Goal: Information Seeking & Learning: Learn about a topic

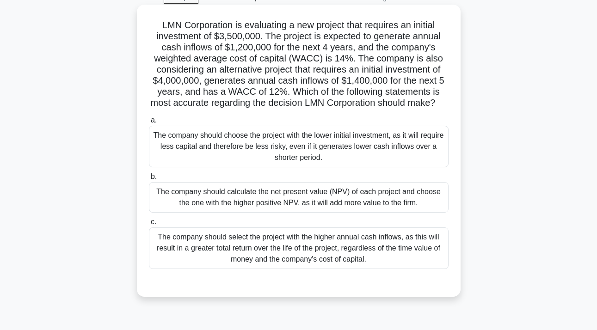
scroll to position [39, 0]
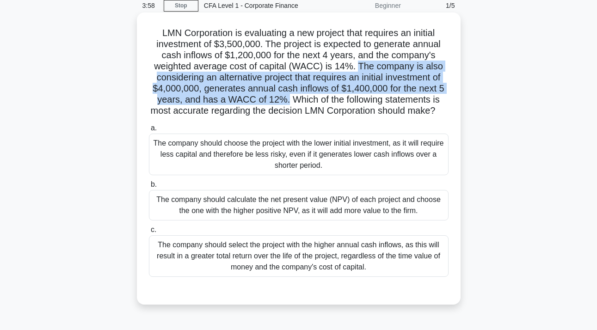
drag, startPoint x: 358, startPoint y: 61, endPoint x: 288, endPoint y: 99, distance: 79.6
click at [288, 99] on h5 "LMN Corporation is evaluating a new project that requires an initial investment…" at bounding box center [298, 72] width 301 height 90
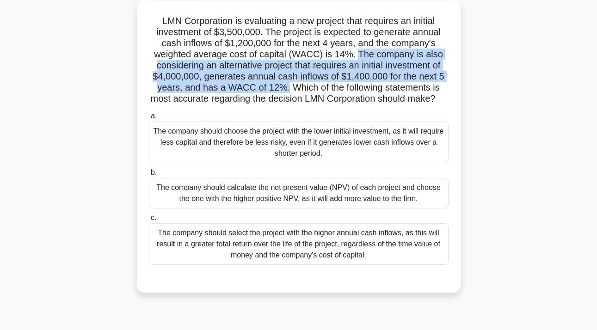
scroll to position [49, 0]
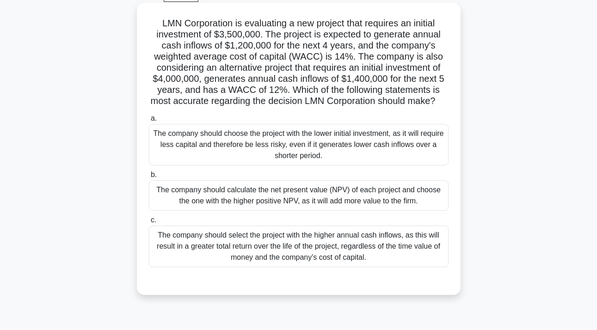
click at [353, 201] on div "The company should calculate the net present value (NPV) of each project and ch…" at bounding box center [298, 195] width 299 height 30
click at [149, 178] on input "b. The company should calculate the net present value (NPV) of each project and…" at bounding box center [149, 175] width 0 height 6
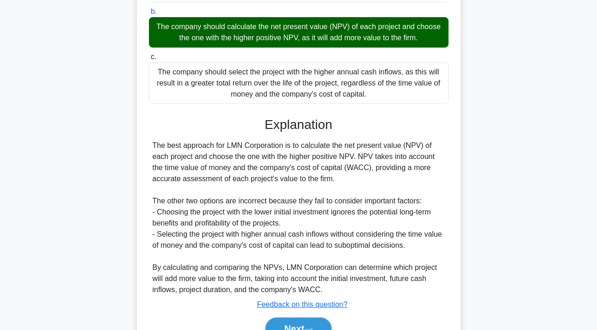
scroll to position [261, 0]
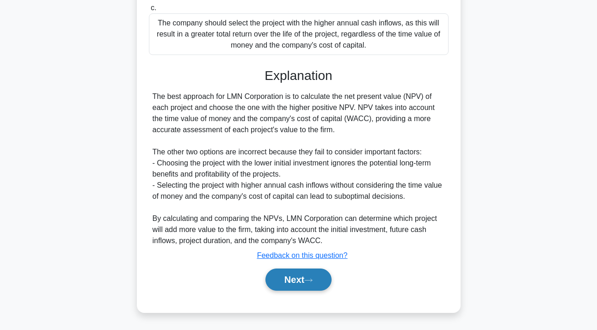
click at [309, 282] on icon at bounding box center [308, 280] width 8 height 5
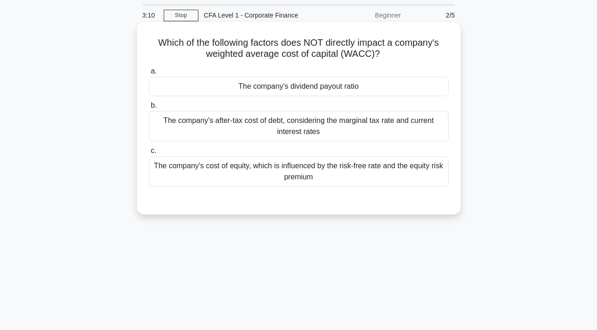
scroll to position [30, 0]
click at [335, 85] on div "The company's dividend payout ratio" at bounding box center [298, 85] width 299 height 19
click at [149, 73] on input "a. The company's dividend payout ratio" at bounding box center [149, 70] width 0 height 6
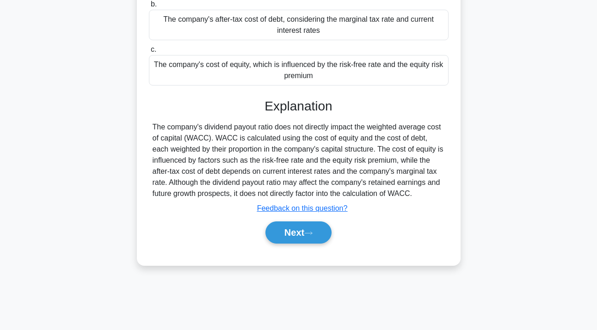
scroll to position [169, 0]
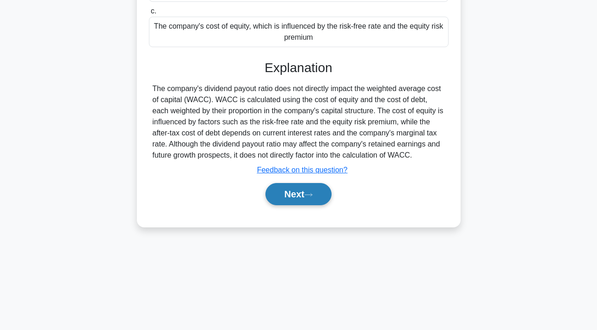
click at [297, 195] on button "Next" at bounding box center [298, 194] width 66 height 22
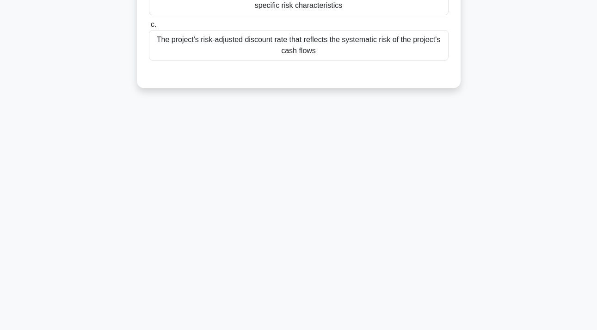
click at [298, 207] on div "2:57 Stop CFA Level 1 - Corporate Finance Beginner 3/5 When evaluating a capita…" at bounding box center [298, 95] width 527 height 462
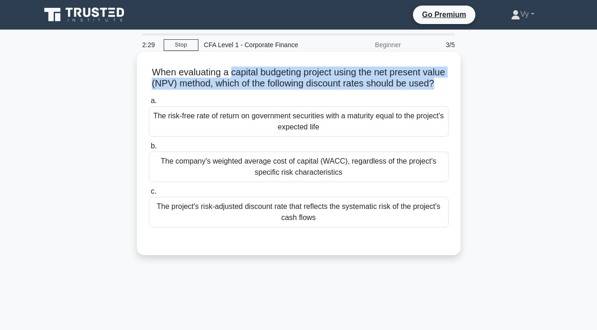
drag, startPoint x: 228, startPoint y: 74, endPoint x: 182, endPoint y: 94, distance: 50.7
click at [182, 94] on div "When evaluating a capital budgeting project using the net present value (NPV) m…" at bounding box center [298, 153] width 316 height 196
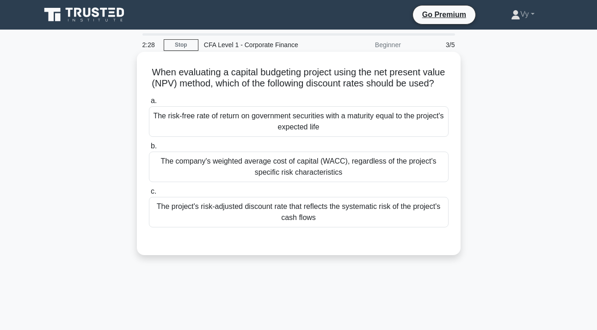
click at [297, 88] on h5 "When evaluating a capital budgeting project using the net present value (NPV) m…" at bounding box center [298, 78] width 301 height 23
click at [396, 162] on div "The company's weighted average cost of capital (WACC), regardless of the projec…" at bounding box center [298, 167] width 299 height 30
click at [149, 149] on input "b. The company's weighted average cost of capital (WACC), regardless of the pro…" at bounding box center [149, 146] width 0 height 6
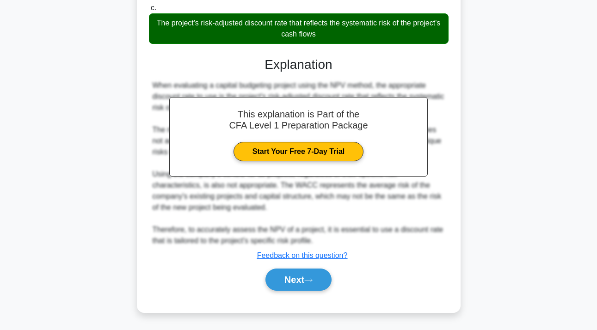
scroll to position [184, 0]
click at [298, 278] on button "Next" at bounding box center [298, 279] width 66 height 22
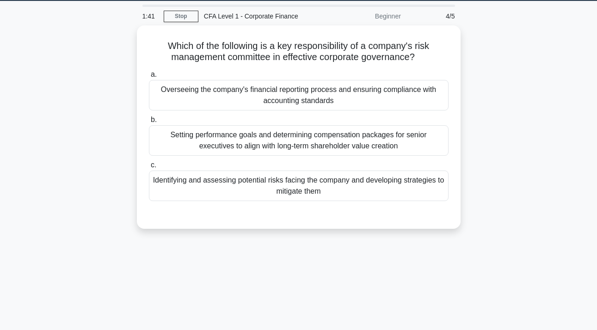
scroll to position [0, 0]
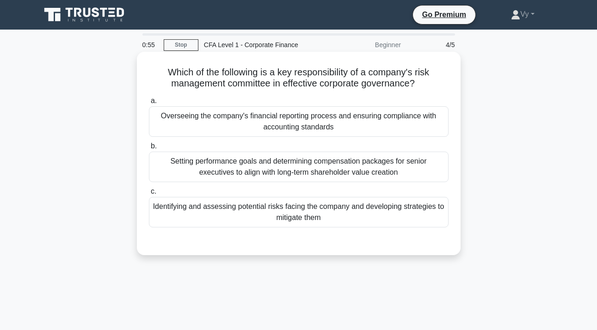
click at [367, 167] on div "Setting performance goals and determining compensation packages for senior exec…" at bounding box center [298, 167] width 299 height 30
click at [149, 149] on input "b. Setting performance goals and determining compensation packages for senior e…" at bounding box center [149, 146] width 0 height 6
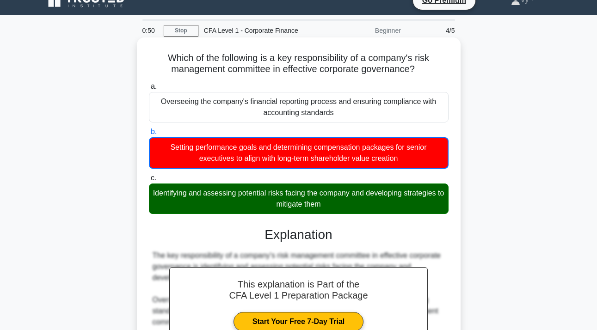
scroll to position [169, 0]
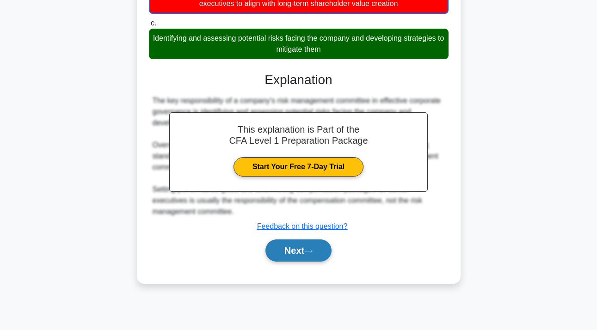
click at [299, 252] on button "Next" at bounding box center [298, 250] width 66 height 22
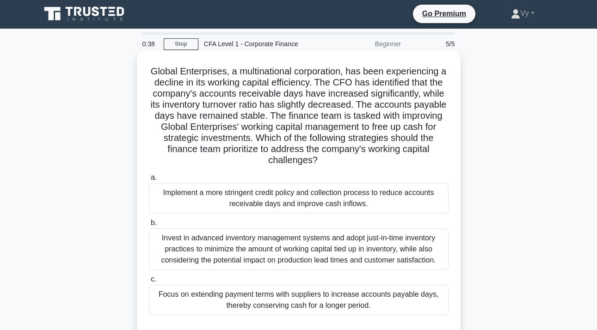
scroll to position [15, 0]
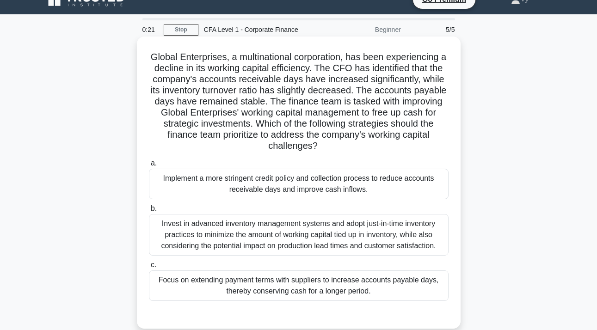
click at [309, 180] on div "Implement a more stringent credit policy and collection process to reduce accou…" at bounding box center [298, 184] width 299 height 30
click at [149, 166] on input "a. Implement a more stringent credit policy and collection process to reduce ac…" at bounding box center [149, 163] width 0 height 6
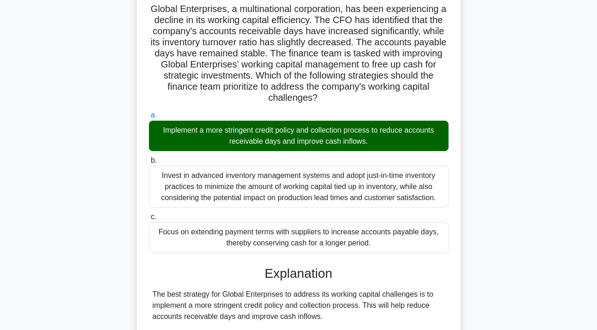
scroll to position [339, 0]
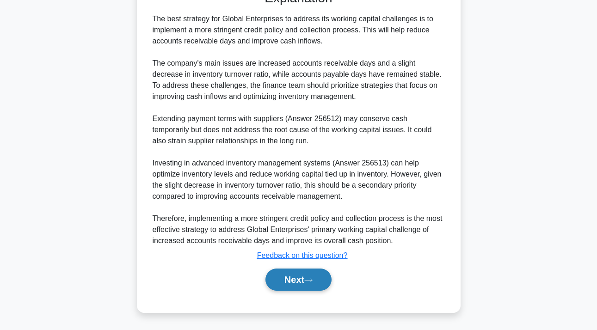
click at [291, 283] on button "Next" at bounding box center [298, 279] width 66 height 22
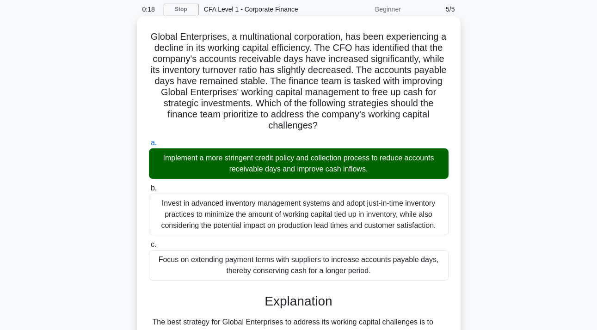
scroll to position [12, 0]
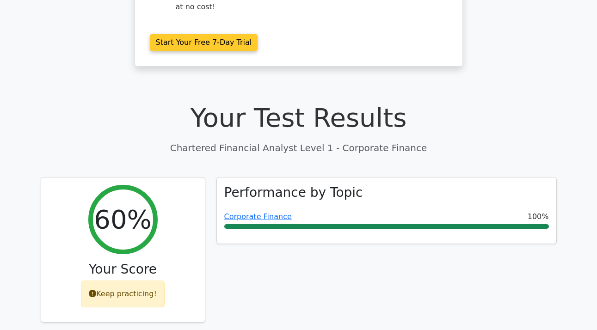
scroll to position [55, 0]
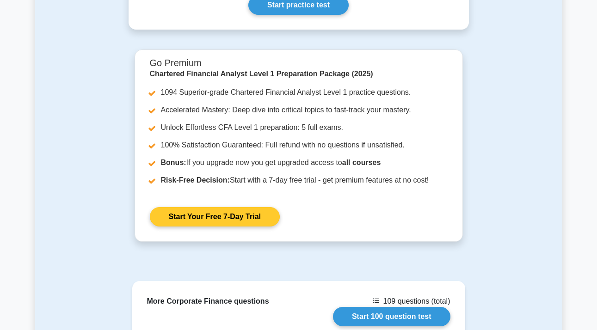
scroll to position [437, 0]
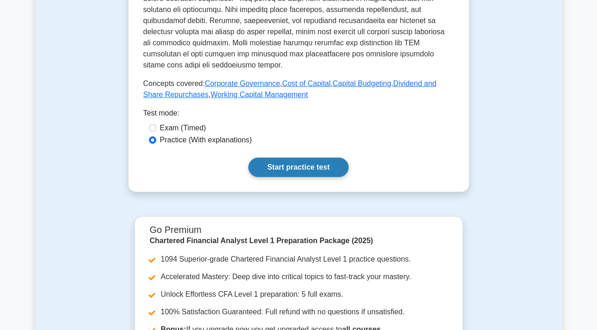
click at [306, 161] on link "Start practice test" at bounding box center [298, 167] width 100 height 19
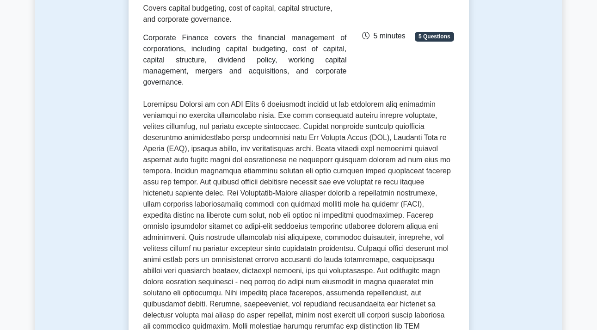
scroll to position [43, 0]
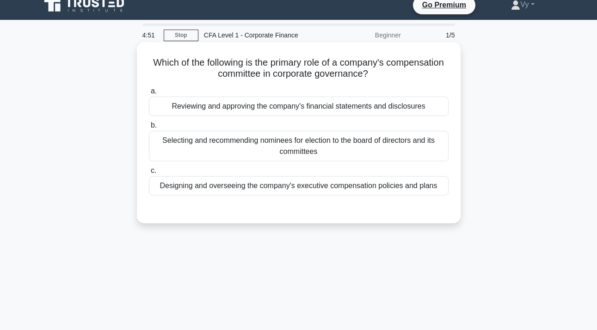
scroll to position [8, 0]
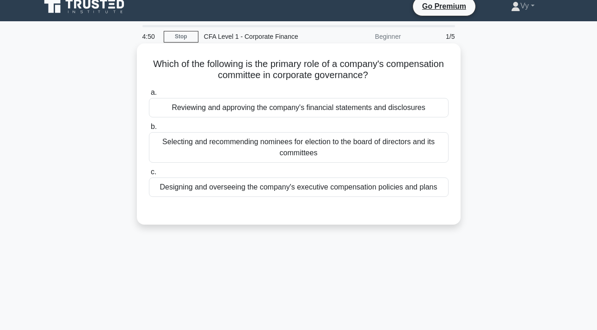
click at [356, 182] on div "Designing and overseeing the company's executive compensation policies and plans" at bounding box center [298, 186] width 299 height 19
click at [149, 175] on input "c. Designing and overseeing the company's executive compensation policies and p…" at bounding box center [149, 172] width 0 height 6
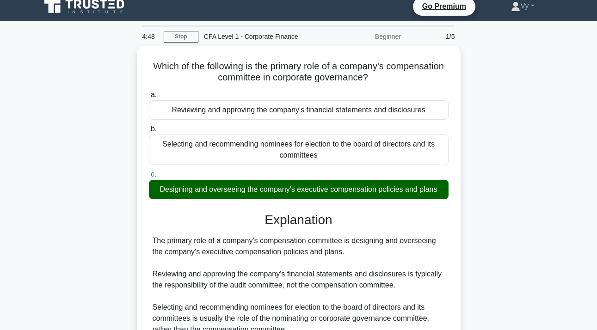
scroll to position [169, 0]
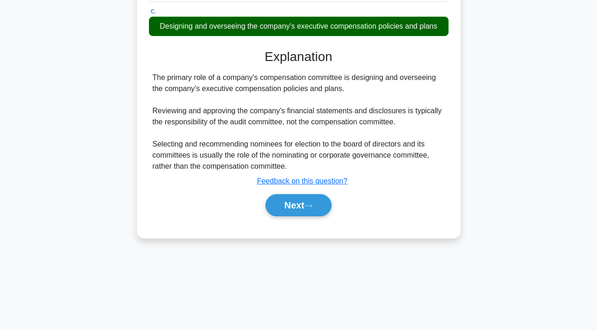
click at [304, 193] on div "Next" at bounding box center [298, 205] width 299 height 30
click at [305, 206] on button "Next" at bounding box center [298, 205] width 66 height 22
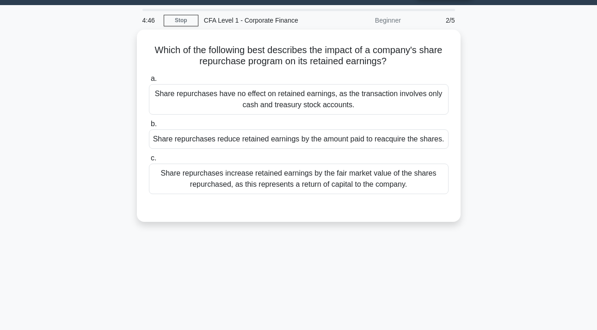
scroll to position [16, 0]
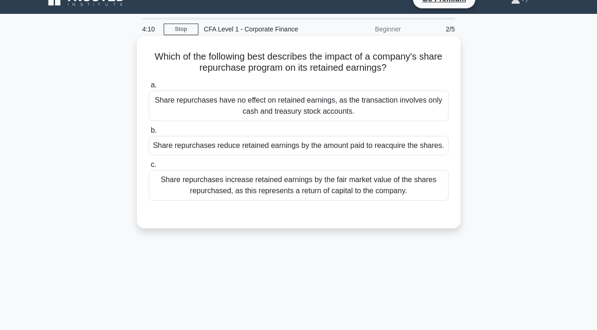
click at [336, 109] on div "Share repurchases have no effect on retained earnings, as the transaction invol…" at bounding box center [298, 106] width 299 height 30
click at [149, 88] on input "a. Share repurchases have no effect on retained earnings, as the transaction in…" at bounding box center [149, 85] width 0 height 6
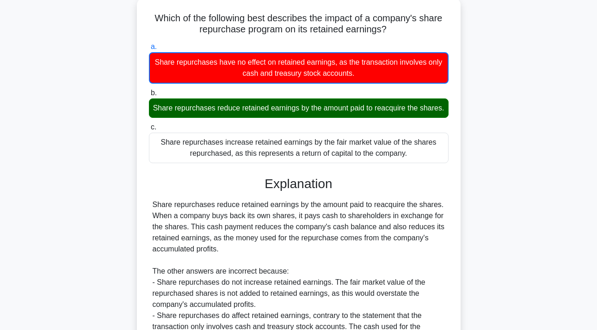
scroll to position [169, 0]
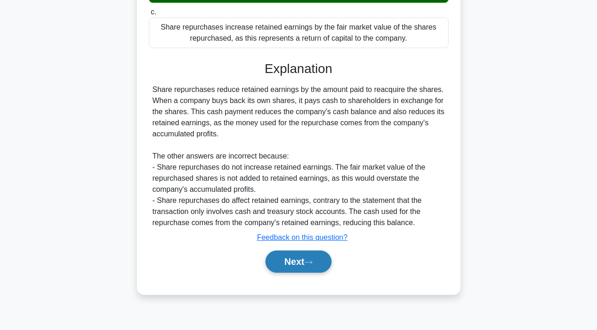
click at [296, 262] on button "Next" at bounding box center [298, 261] width 66 height 22
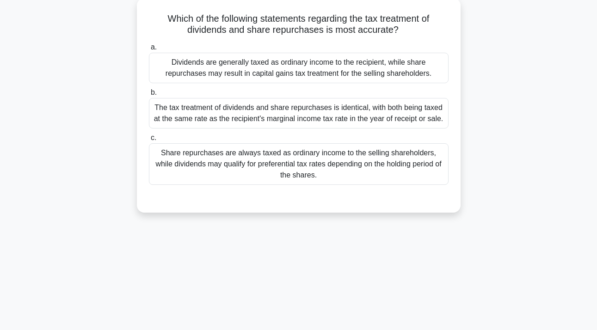
scroll to position [6, 0]
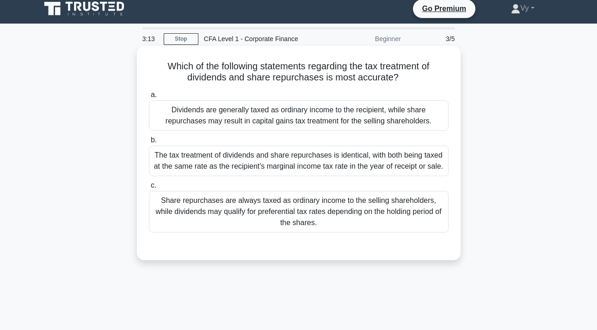
click at [301, 156] on div "The tax treatment of dividends and share repurchases is identical, with both be…" at bounding box center [298, 161] width 299 height 30
click at [149, 143] on input "b. The tax treatment of dividends and share repurchases is identical, with both…" at bounding box center [149, 140] width 0 height 6
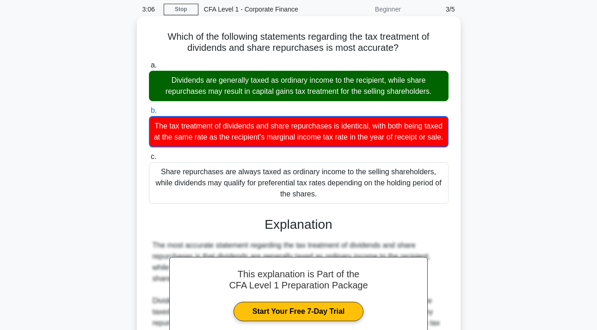
scroll to position [229, 0]
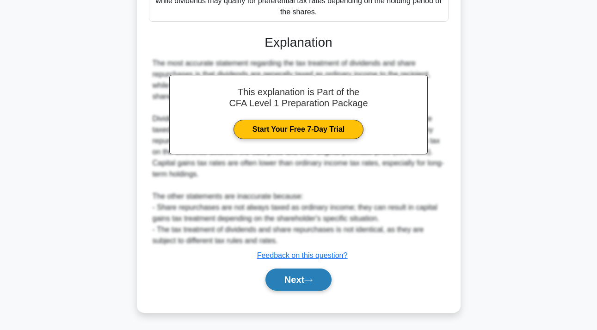
click at [280, 282] on button "Next" at bounding box center [298, 279] width 66 height 22
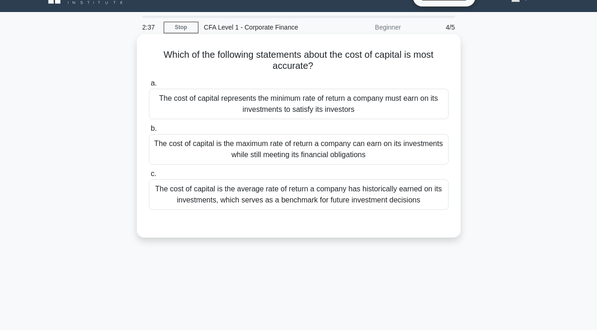
click at [333, 96] on div "The cost of capital represents the minimum rate of return a company must earn o…" at bounding box center [298, 104] width 299 height 30
click at [149, 86] on input "a. The cost of capital represents the minimum rate of return a company must ear…" at bounding box center [149, 83] width 0 height 6
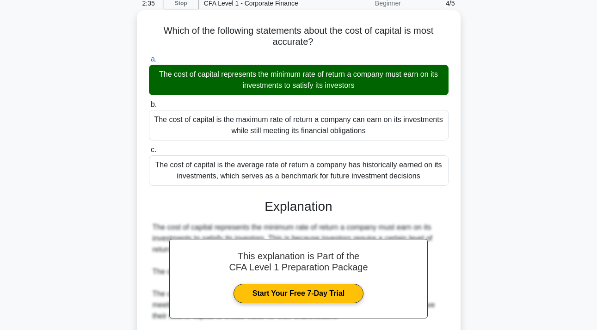
scroll to position [169, 0]
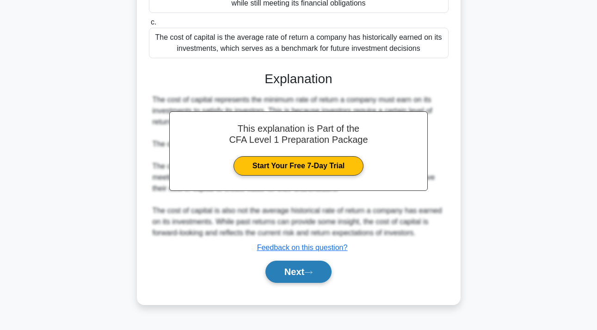
click at [307, 272] on button "Next" at bounding box center [298, 272] width 66 height 22
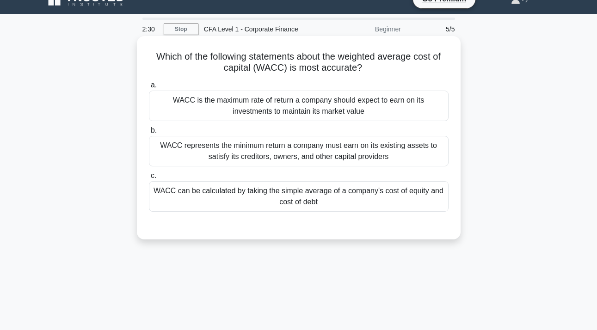
scroll to position [18, 0]
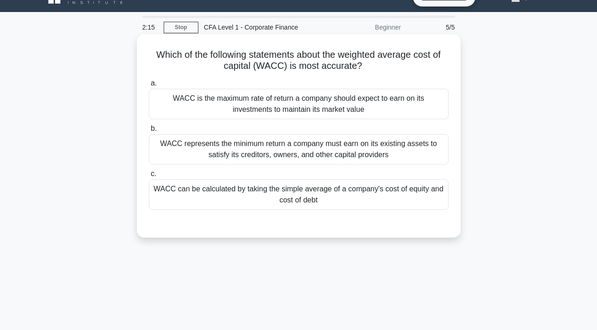
click at [313, 98] on div "WACC is the maximum rate of return a company should expect to earn on its inves…" at bounding box center [298, 104] width 299 height 30
click at [149, 86] on input "a. WACC is the maximum rate of return a company should expect to earn on its in…" at bounding box center [149, 83] width 0 height 6
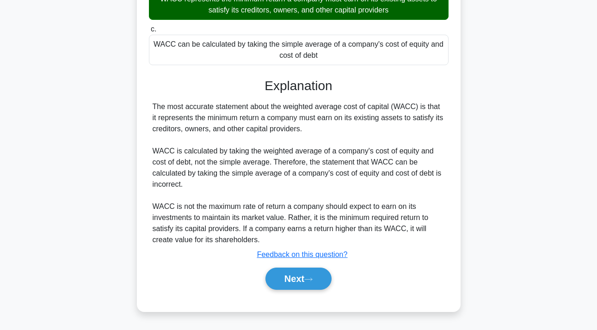
scroll to position [169, 0]
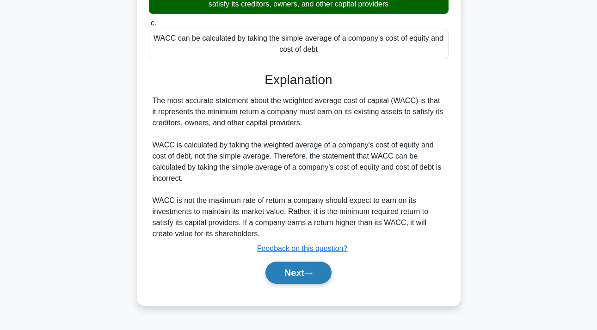
click at [293, 274] on button "Next" at bounding box center [298, 273] width 66 height 22
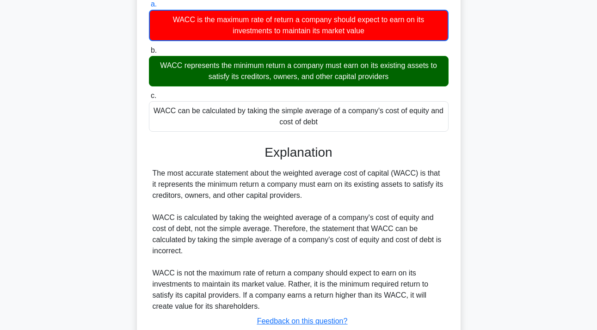
scroll to position [5, 0]
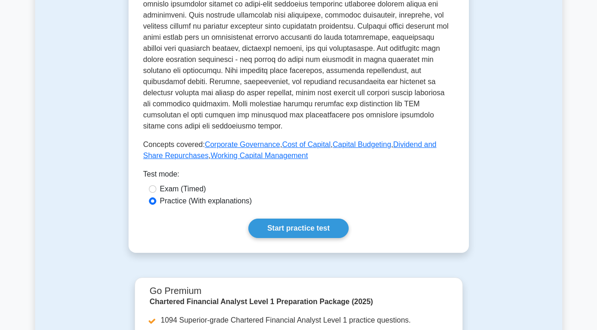
scroll to position [379, 0]
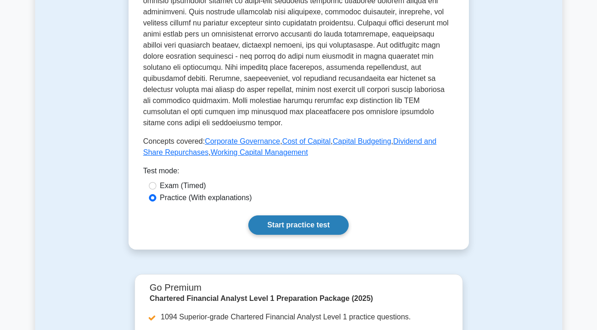
click at [298, 215] on link "Start practice test" at bounding box center [298, 224] width 100 height 19
click at [319, 215] on link "Start practice test" at bounding box center [298, 224] width 100 height 19
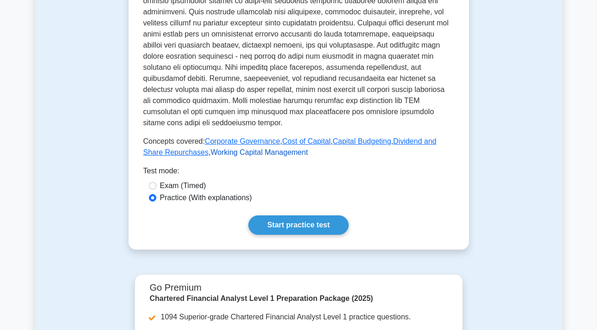
scroll to position [405, 0]
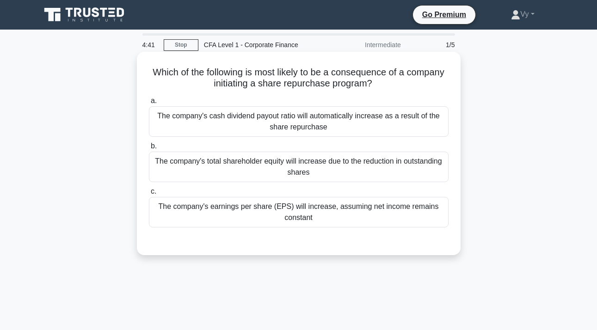
click at [312, 170] on div "The company's total shareholder equity will increase due to the reduction in ou…" at bounding box center [298, 167] width 299 height 30
click at [149, 149] on input "b. The company's total shareholder equity will increase due to the reduction in…" at bounding box center [149, 146] width 0 height 6
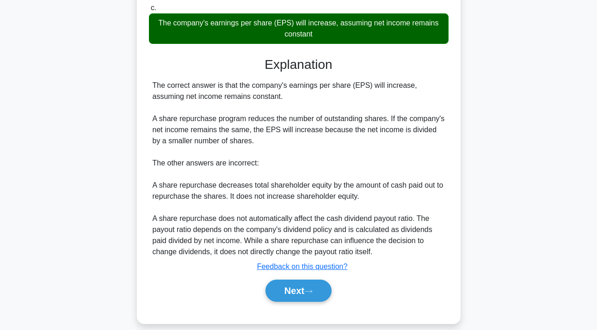
scroll to position [190, 0]
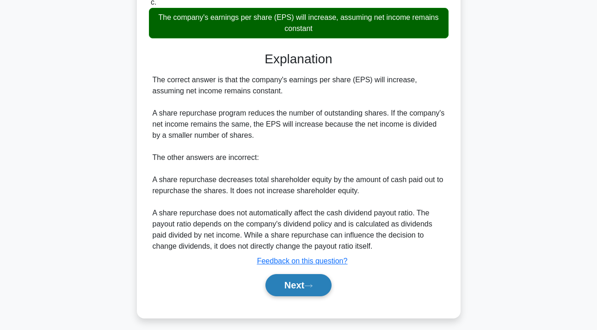
click at [294, 294] on button "Next" at bounding box center [298, 285] width 66 height 22
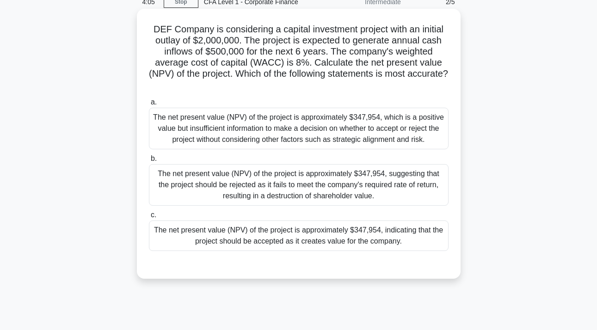
scroll to position [41, 0]
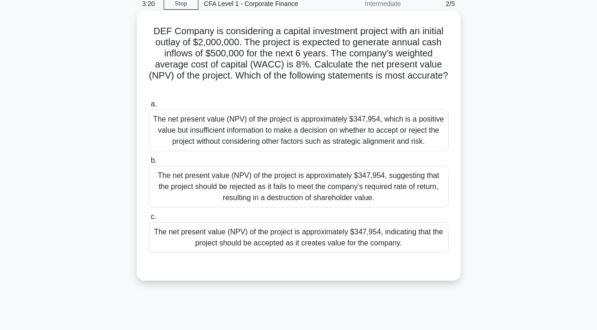
click at [399, 126] on div "The net present value (NPV) of the project is approximately $347,954, which is …" at bounding box center [298, 131] width 299 height 42
click at [149, 107] on input "a. The net present value (NPV) of the project is approximately $347,954, which …" at bounding box center [149, 104] width 0 height 6
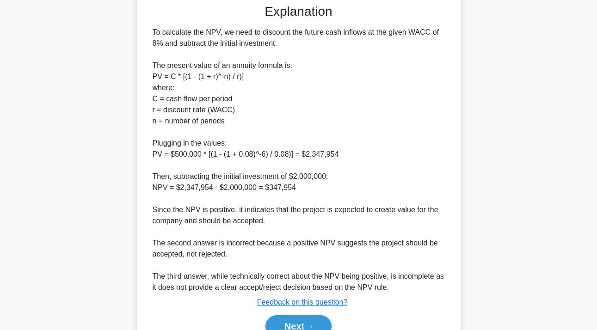
scroll to position [306, 0]
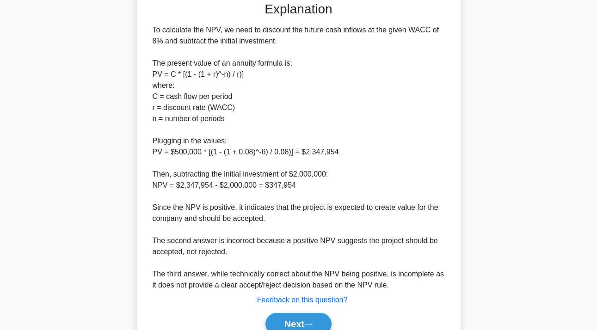
click at [303, 184] on div "To calculate the NPV, we need to discount the future cash inflows at the given …" at bounding box center [298, 157] width 292 height 266
drag, startPoint x: 152, startPoint y: 74, endPoint x: 271, endPoint y: 77, distance: 119.2
click at [271, 77] on div "To calculate the NPV, we need to discount the future cash inflows at the given …" at bounding box center [298, 157] width 299 height 266
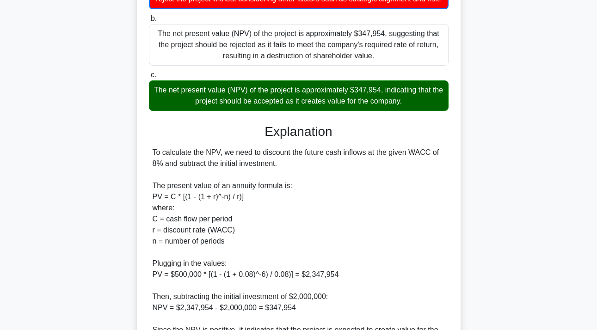
click at [263, 147] on div "To calculate the NPV, we need to discount the future cash inflows at the given …" at bounding box center [298, 280] width 292 height 266
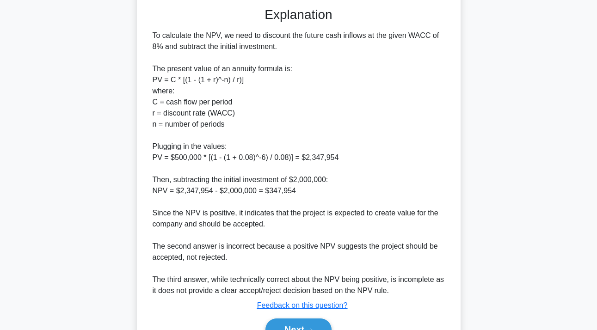
scroll to position [304, 0]
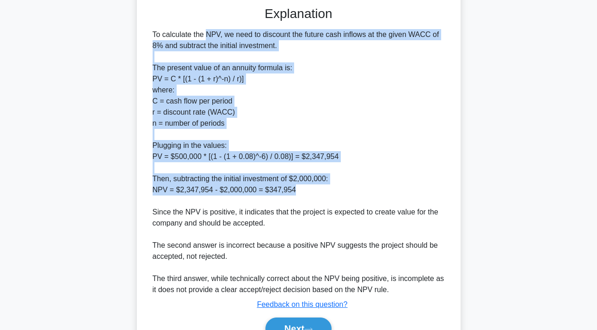
drag, startPoint x: 305, startPoint y: 189, endPoint x: 129, endPoint y: 31, distance: 236.6
click at [129, 31] on div "DEF Company is considering a capital investment project with an initial outlay …" at bounding box center [298, 61] width 527 height 622
copy div "To calculate the NPV, we need to discount the future cash inflows at the given …"
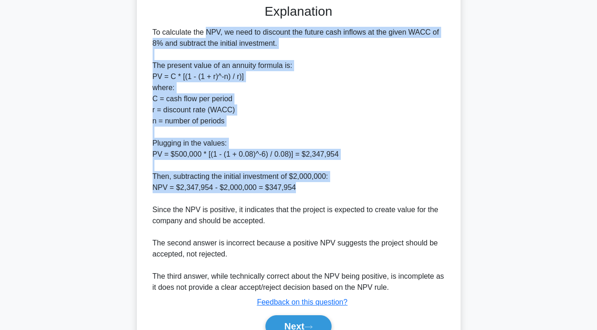
scroll to position [351, 0]
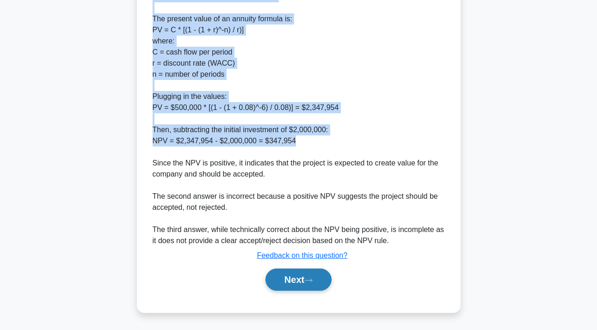
click at [296, 284] on button "Next" at bounding box center [298, 279] width 66 height 22
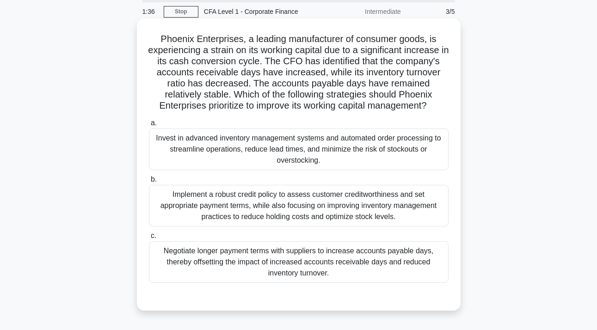
scroll to position [29, 0]
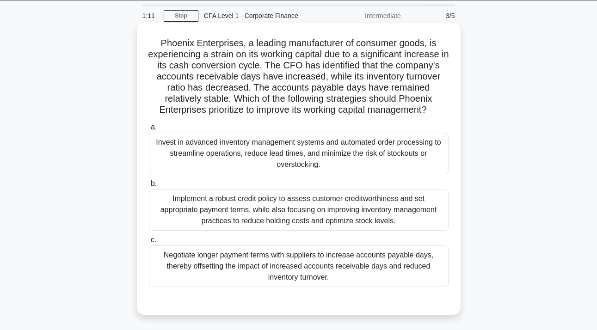
click at [305, 211] on div "Implement a robust credit policy to assess customer creditworthiness and set ap…" at bounding box center [298, 210] width 299 height 42
click at [149, 187] on input "b. Implement a robust credit policy to assess customer creditworthiness and set…" at bounding box center [149, 184] width 0 height 6
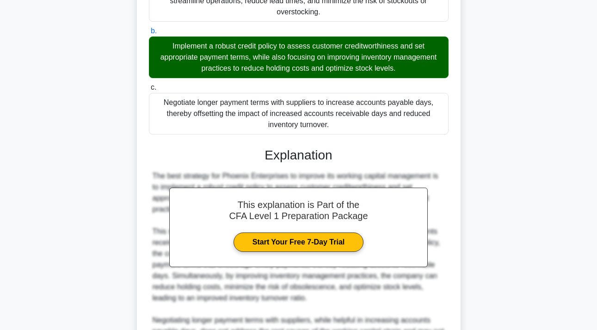
scroll to position [350, 0]
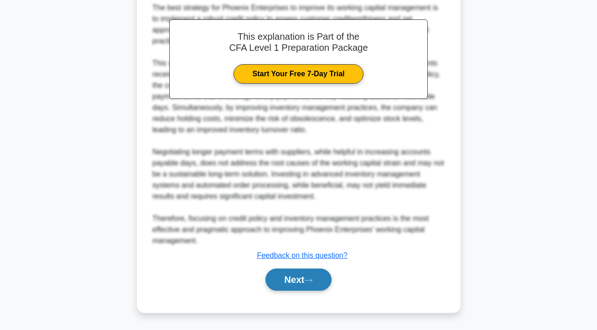
click at [307, 276] on button "Next" at bounding box center [298, 279] width 66 height 22
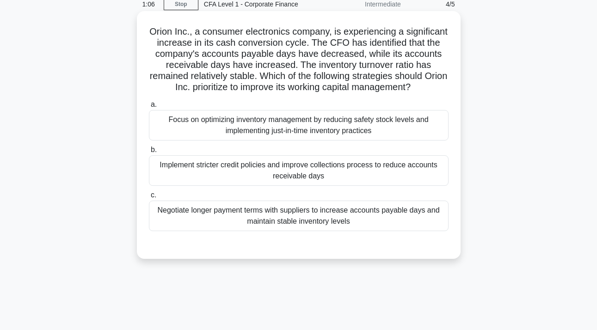
scroll to position [30, 0]
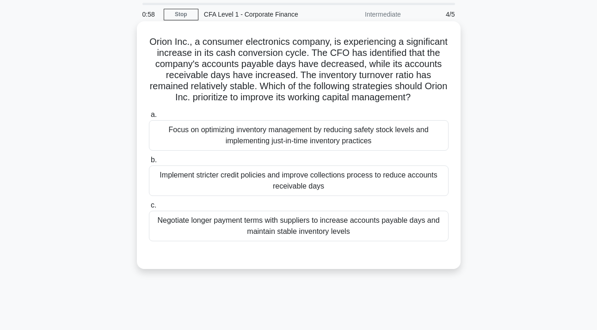
drag, startPoint x: 201, startPoint y: 65, endPoint x: 358, endPoint y: 69, distance: 156.2
click at [358, 69] on h5 "Orion Inc., a consumer electronics company, is experiencing a significant incre…" at bounding box center [298, 69] width 301 height 67
click at [286, 183] on div "Implement stricter credit policies and improve collections process to reduce ac…" at bounding box center [298, 180] width 299 height 30
click at [149, 163] on input "b. Implement stricter credit policies and improve collections process to reduce…" at bounding box center [149, 160] width 0 height 6
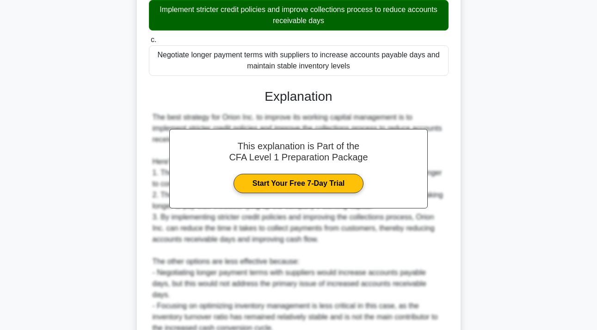
scroll to position [272, 0]
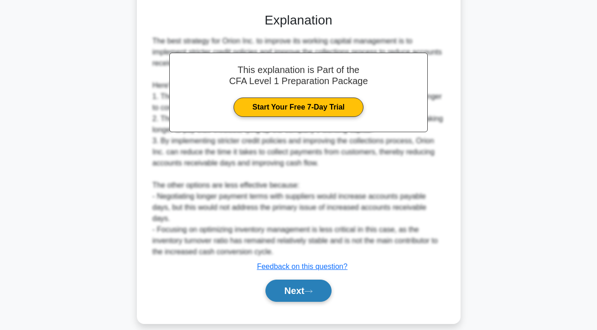
click at [292, 287] on button "Next" at bounding box center [298, 291] width 66 height 22
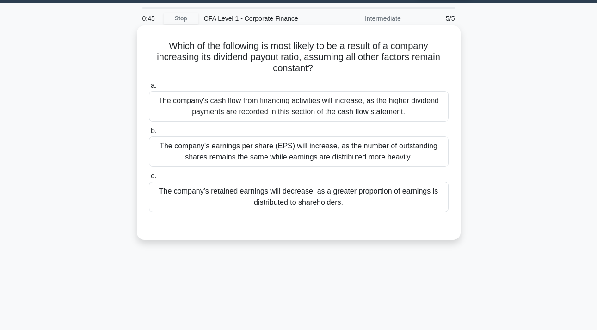
scroll to position [35, 0]
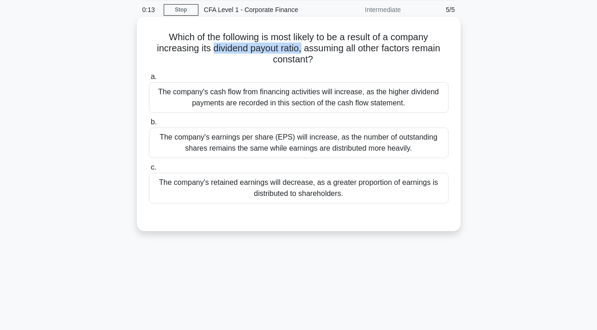
drag, startPoint x: 212, startPoint y: 47, endPoint x: 301, endPoint y: 47, distance: 89.6
click at [301, 47] on h5 "Which of the following is most likely to be a result of a company increasing it…" at bounding box center [298, 48] width 301 height 34
copy h5 "dividend payout ratio,"
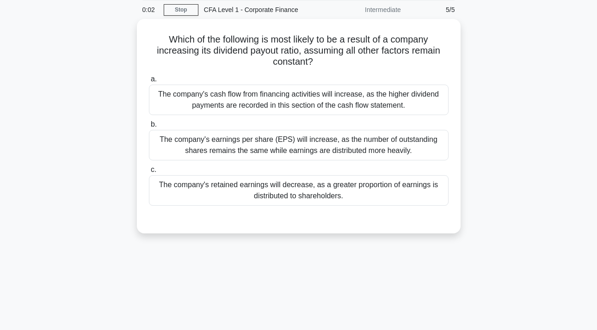
click at [505, 170] on div "Which of the following is most likely to be a result of a company increasing it…" at bounding box center [298, 131] width 527 height 225
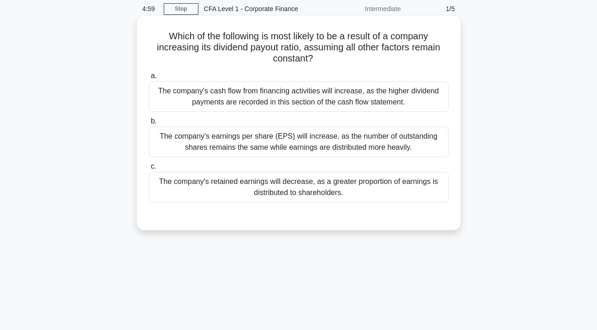
click at [339, 140] on div "The company's earnings per share (EPS) will increase, as the number of outstand…" at bounding box center [298, 142] width 299 height 30
click at [149, 124] on input "b. The company's earnings per share (EPS) will increase, as the number of outst…" at bounding box center [149, 121] width 0 height 6
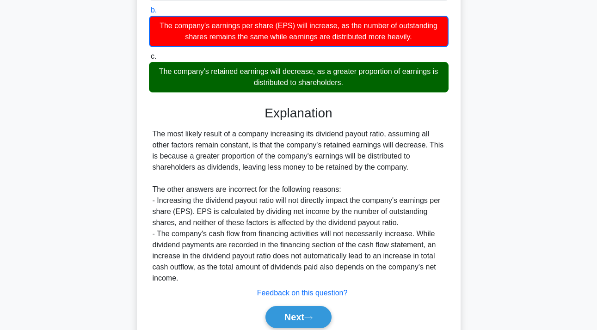
scroll to position [148, 0]
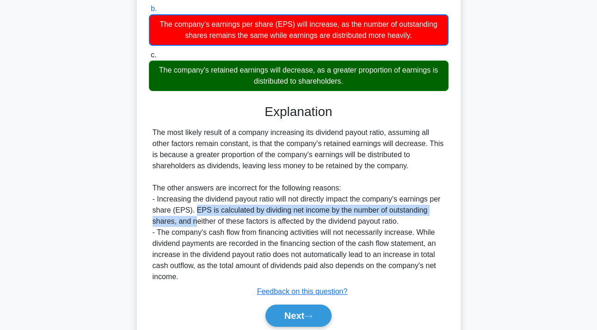
drag, startPoint x: 196, startPoint y: 210, endPoint x: 195, endPoint y: 223, distance: 13.0
click at [195, 223] on div "The most likely result of a company increasing its dividend payout ratio, assum…" at bounding box center [298, 204] width 292 height 155
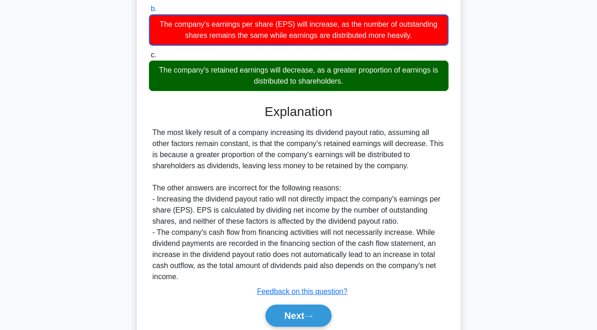
click at [274, 240] on div "The most likely result of a company increasing its dividend payout ratio, assum…" at bounding box center [298, 204] width 292 height 155
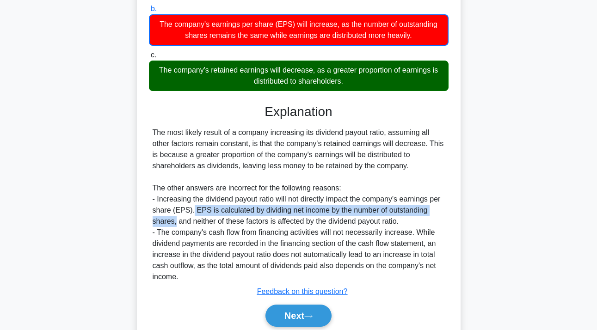
drag, startPoint x: 194, startPoint y: 210, endPoint x: 175, endPoint y: 224, distance: 23.1
click at [175, 224] on div "The most likely result of a company increasing its dividend payout ratio, assum…" at bounding box center [298, 204] width 292 height 155
copy div "EPS is calculated by dividing net income by the number of outstanding shares,"
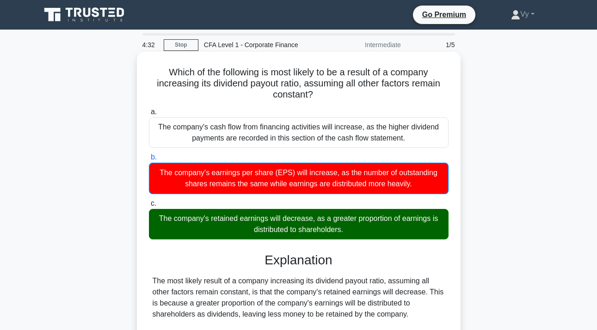
scroll to position [184, 0]
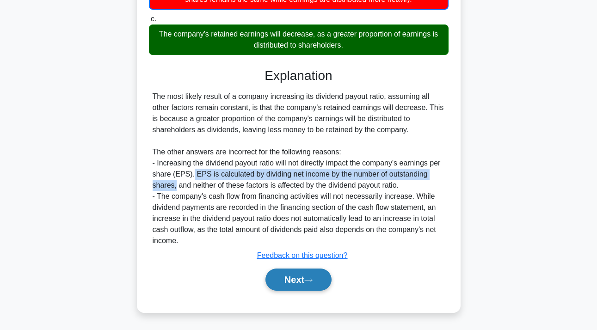
click at [296, 280] on button "Next" at bounding box center [298, 279] width 66 height 22
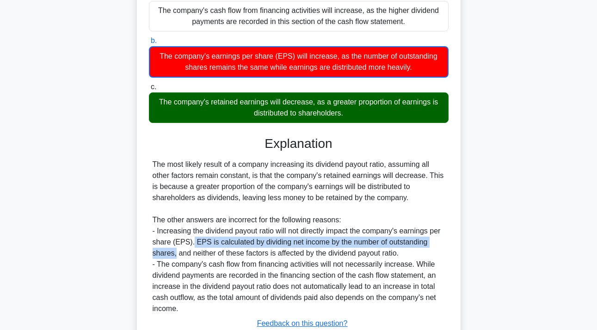
scroll to position [0, 0]
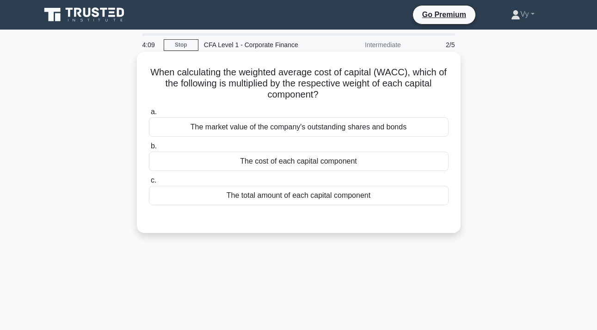
click at [302, 159] on div "The cost of each capital component" at bounding box center [298, 161] width 299 height 19
click at [149, 149] on input "b. The cost of each capital component" at bounding box center [149, 146] width 0 height 6
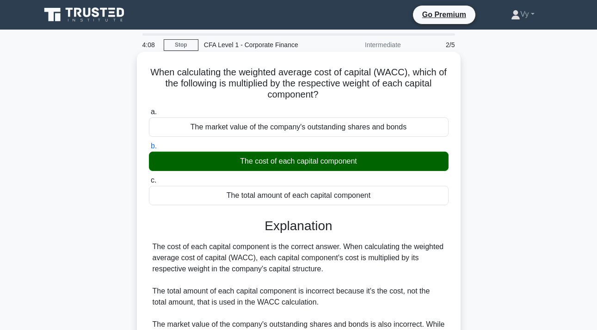
scroll to position [169, 0]
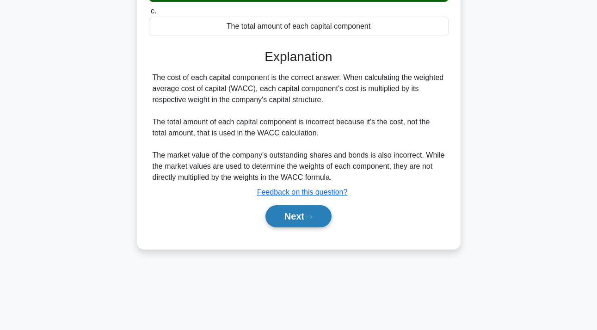
click at [303, 218] on button "Next" at bounding box center [298, 216] width 66 height 22
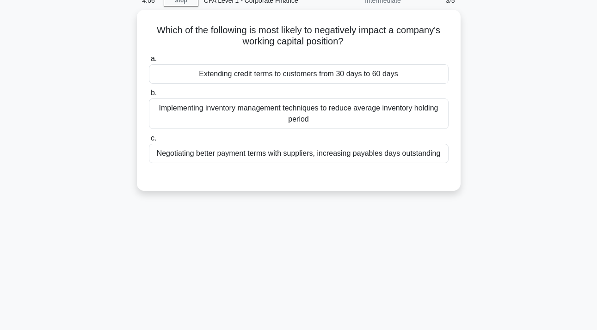
scroll to position [0, 0]
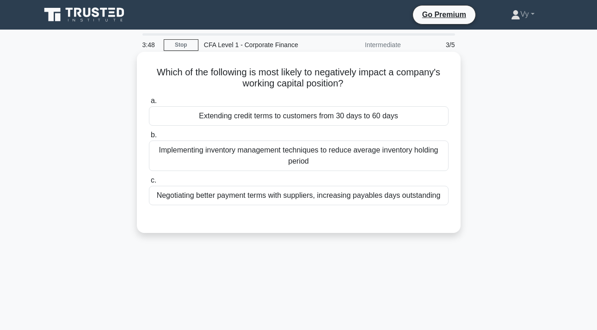
click at [302, 111] on div "Extending credit terms to customers from 30 days to 60 days" at bounding box center [298, 115] width 299 height 19
click at [149, 104] on input "a. Extending credit terms to customers from 30 days to 60 days" at bounding box center [149, 101] width 0 height 6
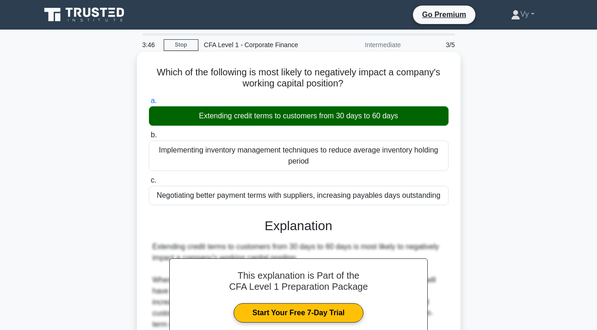
scroll to position [169, 0]
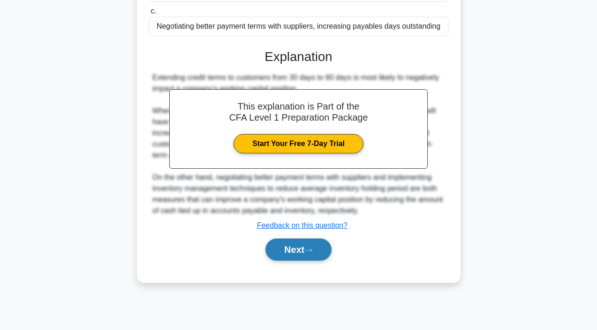
click at [291, 256] on button "Next" at bounding box center [298, 249] width 66 height 22
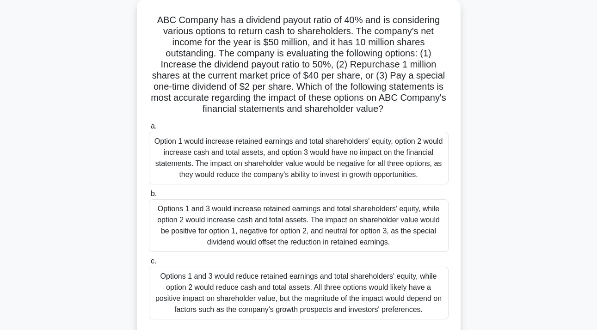
scroll to position [56, 0]
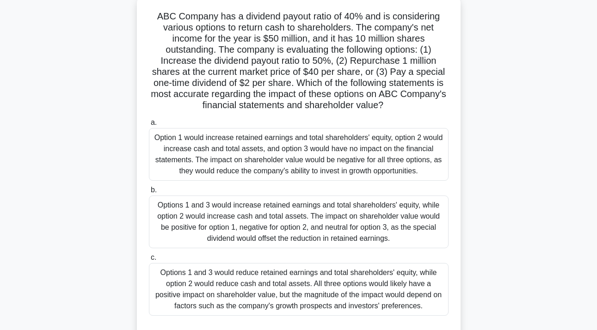
drag, startPoint x: 298, startPoint y: 81, endPoint x: 413, endPoint y: 105, distance: 117.1
click at [413, 105] on h5 "ABC Company has a dividend payout ratio of 40% and is considering various optio…" at bounding box center [298, 61] width 301 height 101
click at [401, 106] on h5 "ABC Company has a dividend payout ratio of 40% and is considering various optio…" at bounding box center [298, 61] width 301 height 101
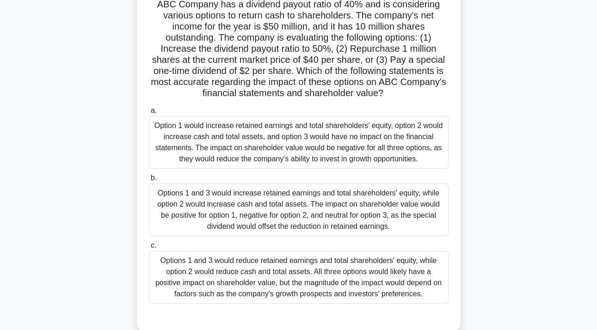
scroll to position [65, 0]
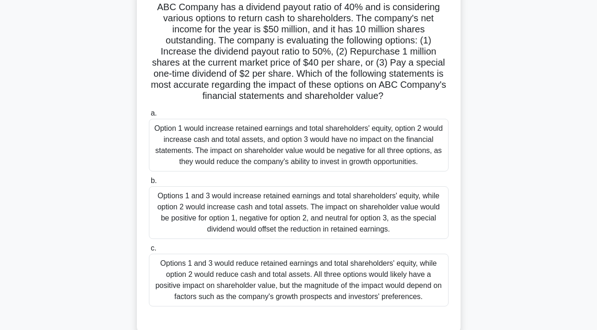
click at [347, 268] on div "Options 1 and 3 would reduce retained earnings and total shareholders' equity, …" at bounding box center [298, 280] width 299 height 53
click at [149, 251] on input "c. Options 1 and 3 would reduce retained earnings and total shareholders' equit…" at bounding box center [149, 248] width 0 height 6
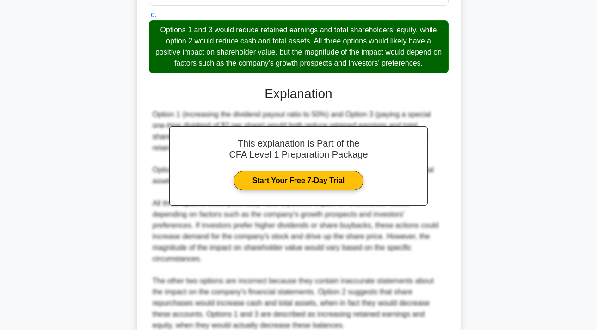
scroll to position [383, 0]
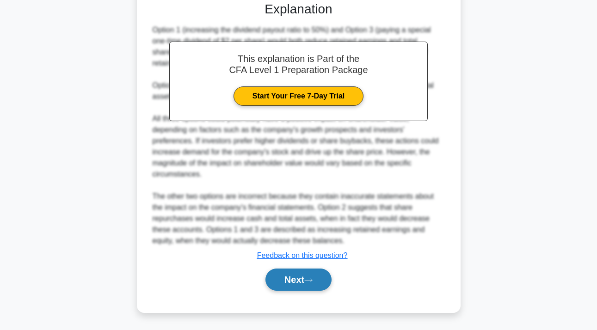
click at [291, 274] on button "Next" at bounding box center [298, 279] width 66 height 22
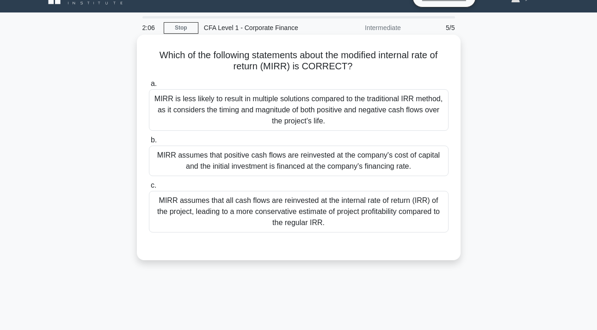
scroll to position [16, 0]
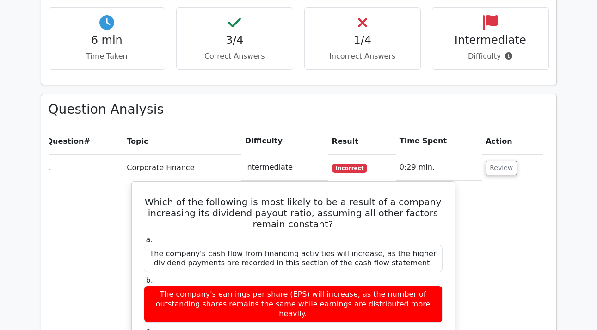
scroll to position [189, 0]
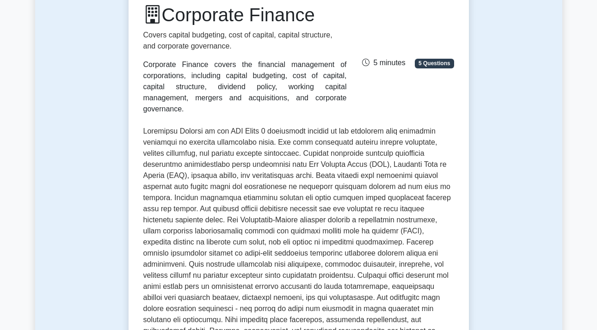
scroll to position [380, 0]
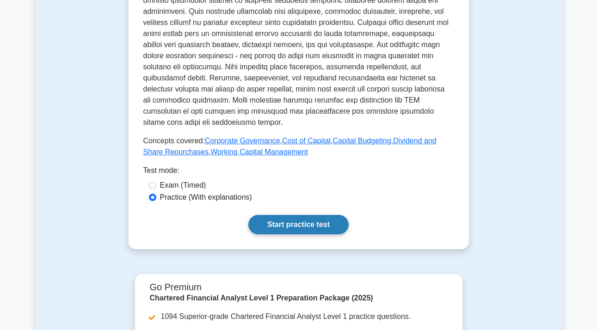
click at [307, 215] on link "Start practice test" at bounding box center [298, 224] width 100 height 19
click at [310, 215] on link "Start practice test" at bounding box center [298, 224] width 100 height 19
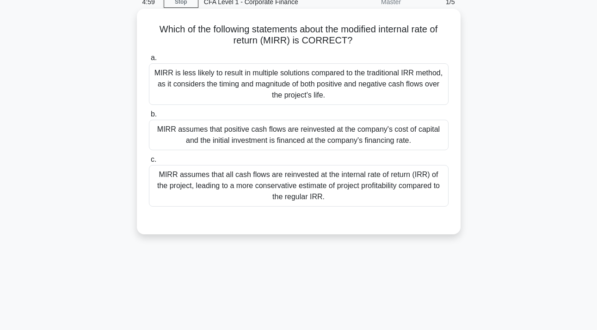
scroll to position [43, 0]
click at [317, 87] on div "MIRR is less likely to result in multiple solutions compared to the traditional…" at bounding box center [298, 84] width 299 height 42
click at [149, 61] on input "[PERSON_NAME] is less likely to result in multiple solutions compared to the tr…" at bounding box center [149, 58] width 0 height 6
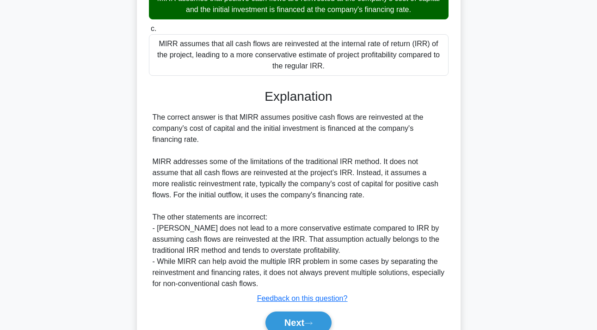
scroll to position [218, 0]
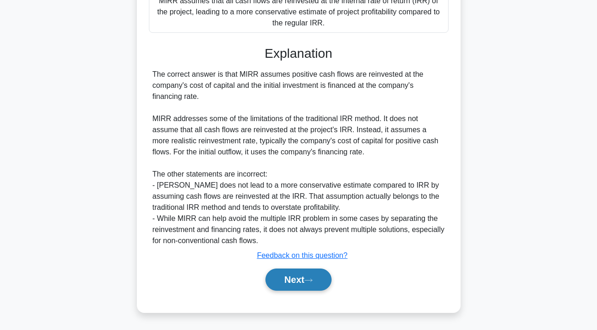
click at [290, 275] on button "Next" at bounding box center [298, 279] width 66 height 22
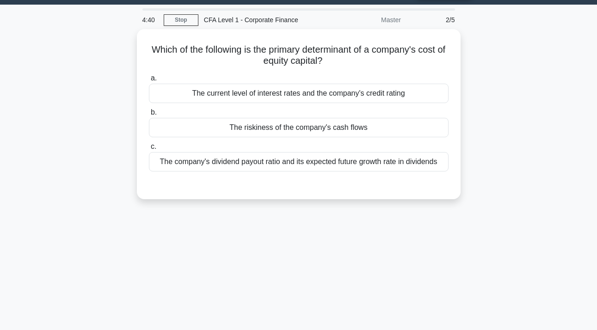
scroll to position [23, 0]
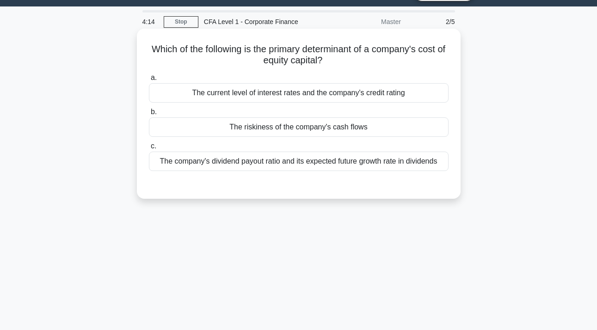
click at [321, 162] on div "The company's dividend payout ratio and its expected future growth rate in divi…" at bounding box center [298, 161] width 299 height 19
click at [149, 149] on input "c. The company's dividend payout ratio and its expected future growth rate in d…" at bounding box center [149, 146] width 0 height 6
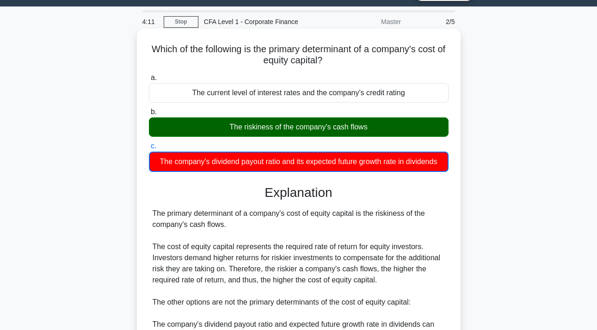
scroll to position [169, 0]
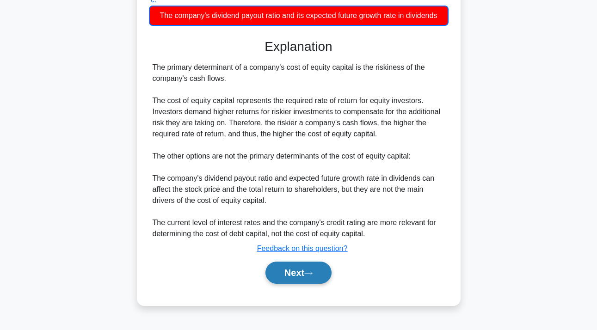
click at [292, 273] on button "Next" at bounding box center [298, 273] width 66 height 22
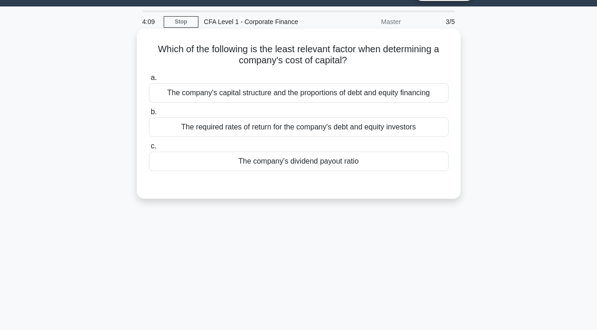
scroll to position [0, 0]
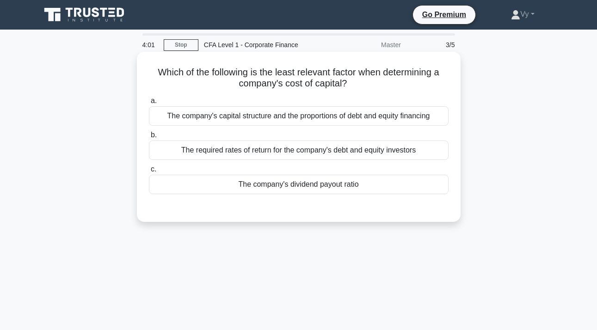
click at [317, 119] on div "The company's capital structure and the proportions of debt and equity financing" at bounding box center [298, 115] width 299 height 19
click at [149, 104] on input "a. The company's capital structure and the proportions of debt and equity finan…" at bounding box center [149, 101] width 0 height 6
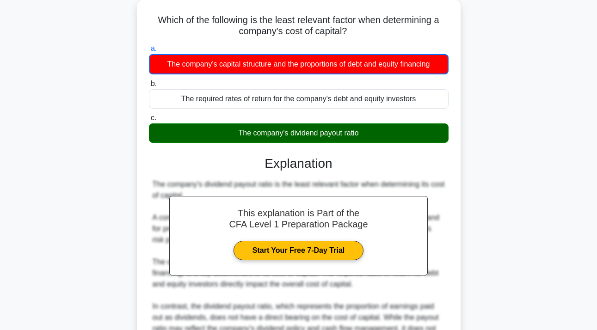
scroll to position [169, 0]
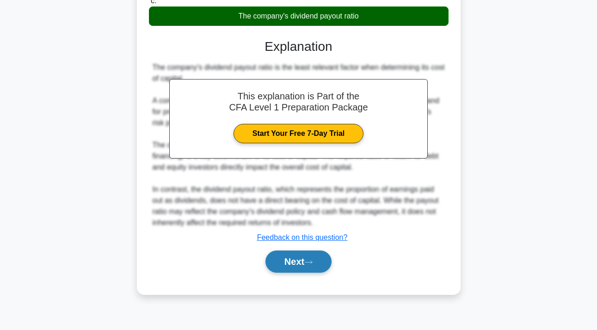
click at [305, 258] on button "Next" at bounding box center [298, 261] width 66 height 22
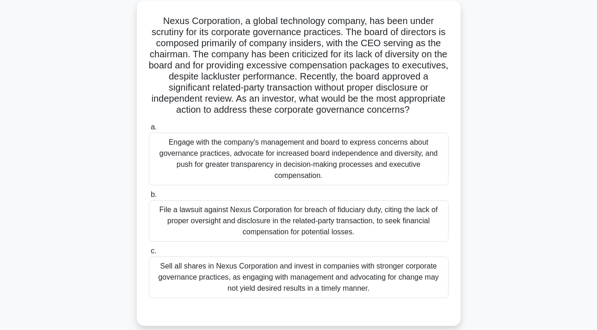
scroll to position [54, 0]
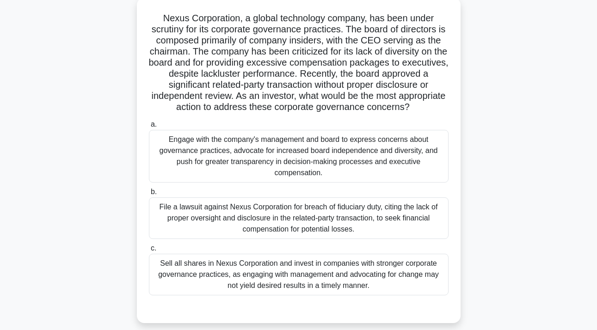
click at [302, 223] on div "File a lawsuit against Nexus Corporation for breach of fiduciary duty, citing t…" at bounding box center [298, 218] width 299 height 42
click at [149, 195] on input "b. File a lawsuit against Nexus Corporation for breach of fiduciary duty, citin…" at bounding box center [149, 192] width 0 height 6
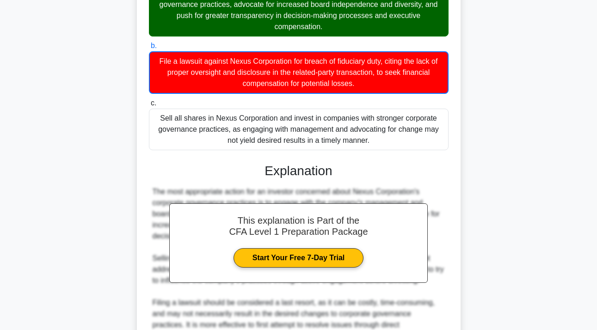
scroll to position [295, 0]
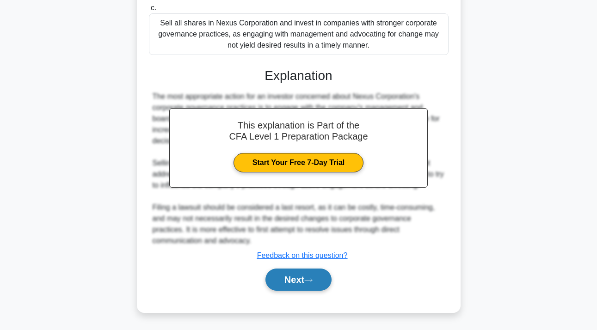
click at [293, 282] on button "Next" at bounding box center [298, 279] width 66 height 22
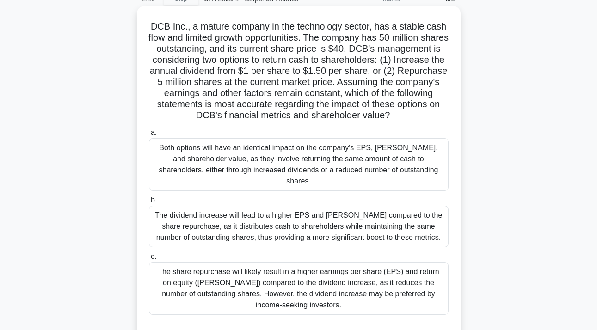
scroll to position [48, 0]
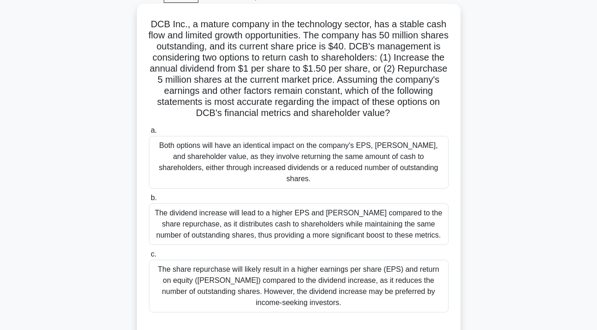
click at [303, 207] on div "The dividend increase will lead to a higher EPS and ROE compared to the share r…" at bounding box center [298, 224] width 299 height 42
click at [149, 201] on input "b. The dividend increase will lead to a higher EPS and ROE compared to the shar…" at bounding box center [149, 198] width 0 height 6
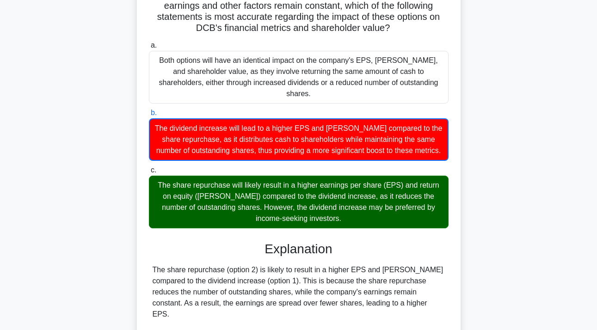
scroll to position [317, 0]
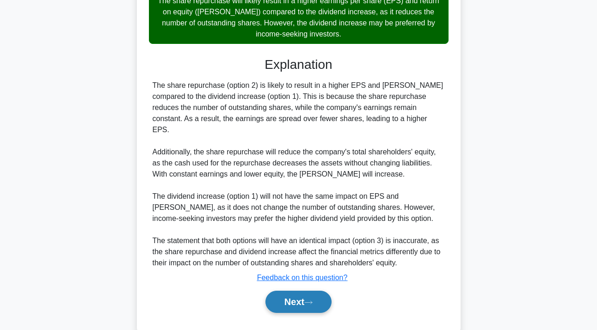
click at [298, 291] on button "Next" at bounding box center [298, 302] width 66 height 22
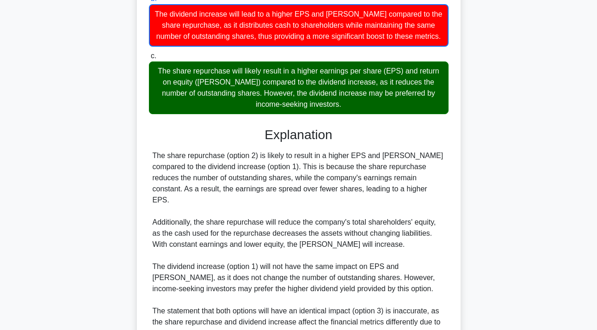
scroll to position [157, 0]
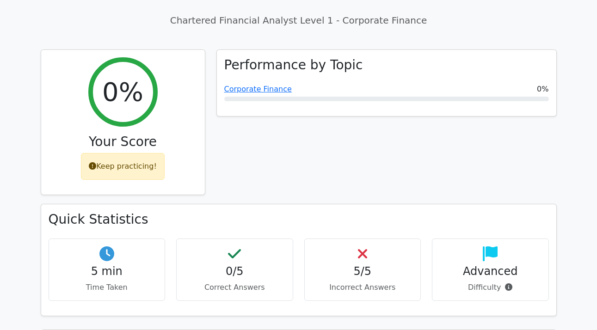
scroll to position [247, 0]
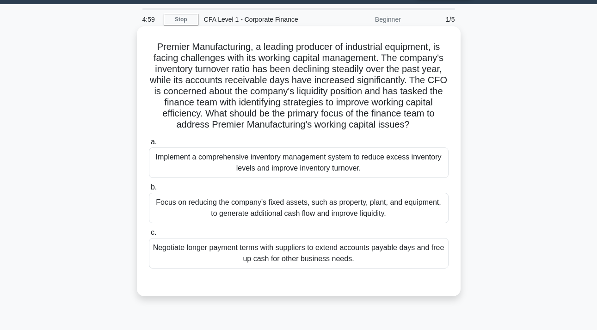
scroll to position [31, 0]
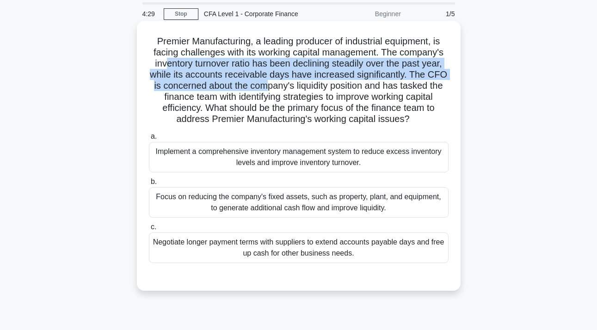
drag, startPoint x: 165, startPoint y: 62, endPoint x: 260, endPoint y: 85, distance: 97.5
click at [261, 85] on h5 "Premier Manufacturing, a leading producer of industrial equipment, is facing ch…" at bounding box center [298, 81] width 301 height 90
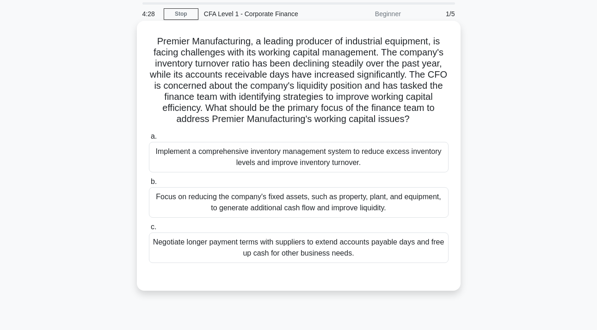
click at [254, 100] on h5 "Premier Manufacturing, a leading producer of industrial equipment, is facing ch…" at bounding box center [298, 81] width 301 height 90
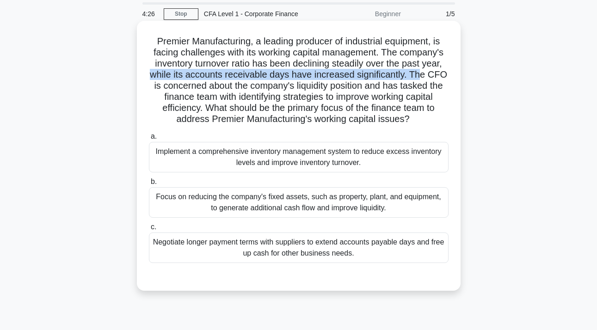
drag, startPoint x: 147, startPoint y: 75, endPoint x: 416, endPoint y: 76, distance: 268.9
click at [416, 76] on div "Premier Manufacturing, a leading producer of industrial equipment, is facing ch…" at bounding box center [298, 155] width 316 height 262
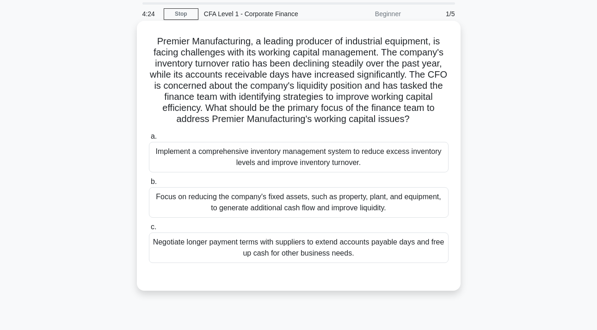
click at [403, 92] on h5 "Premier Manufacturing, a leading producer of industrial equipment, is facing ch…" at bounding box center [298, 81] width 301 height 90
click at [338, 153] on div "Implement a comprehensive inventory management system to reduce excess inventor…" at bounding box center [298, 157] width 299 height 30
click at [149, 140] on input "a. Implement a comprehensive inventory management system to reduce excess inven…" at bounding box center [149, 137] width 0 height 6
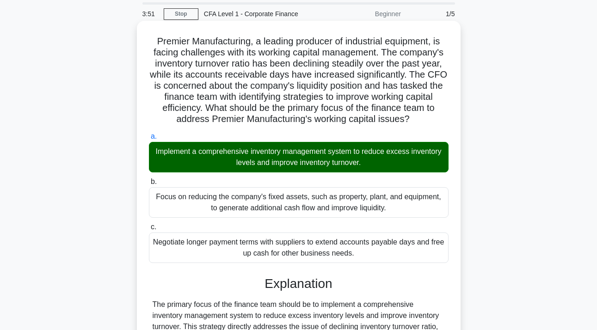
scroll to position [272, 0]
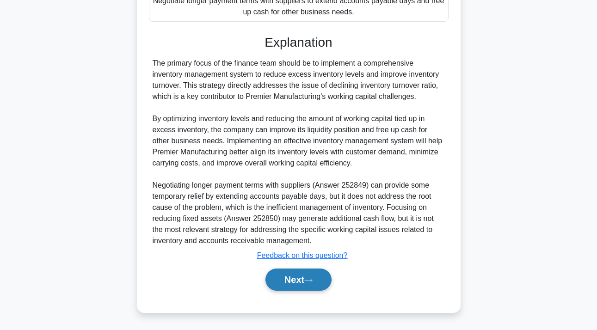
click at [300, 286] on button "Next" at bounding box center [298, 279] width 66 height 22
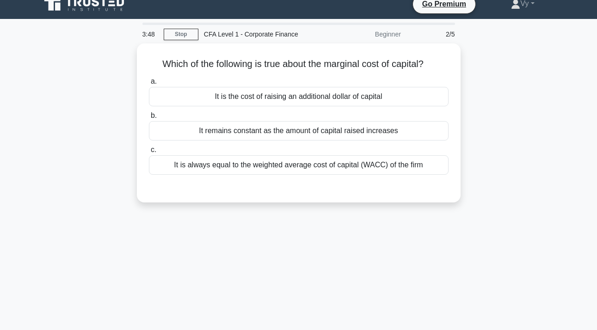
scroll to position [14, 0]
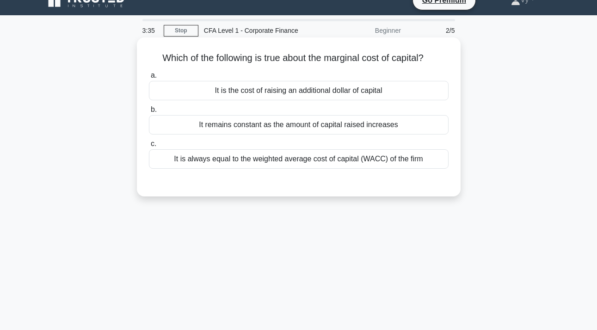
click at [320, 94] on div "It is the cost of raising an additional dollar of capital" at bounding box center [298, 90] width 299 height 19
click at [149, 79] on input "a. It is the cost of raising an additional dollar of capital" at bounding box center [149, 76] width 0 height 6
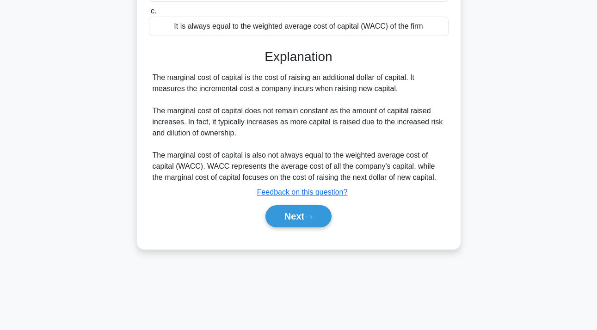
scroll to position [169, 0]
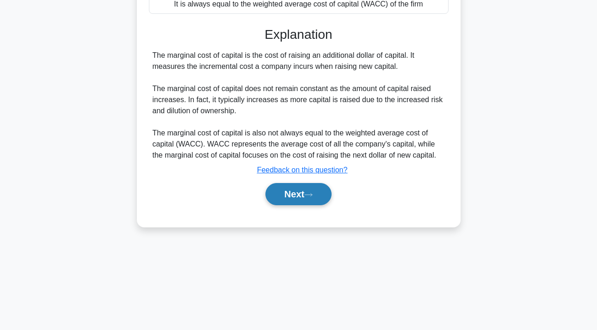
click at [290, 198] on button "Next" at bounding box center [298, 194] width 66 height 22
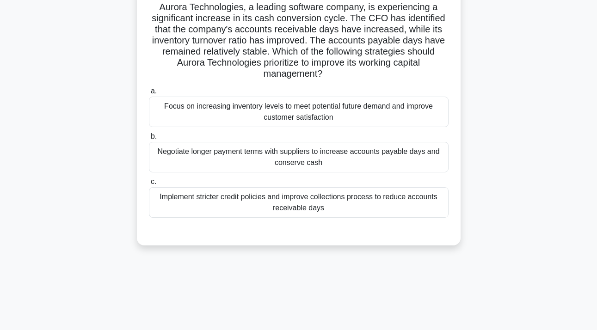
scroll to position [2, 0]
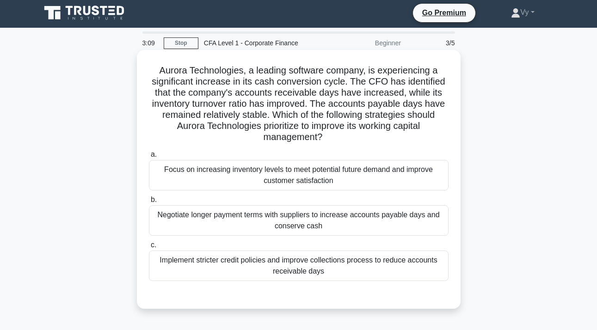
click at [301, 266] on div "Implement stricter credit policies and improve collections process to reduce ac…" at bounding box center [298, 265] width 299 height 30
click at [149, 248] on input "c. Implement stricter credit policies and improve collections process to reduce…" at bounding box center [149, 245] width 0 height 6
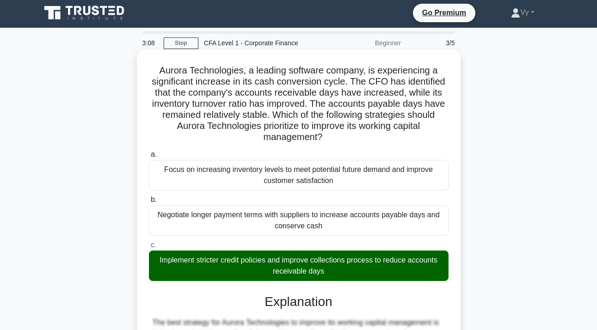
scroll to position [250, 0]
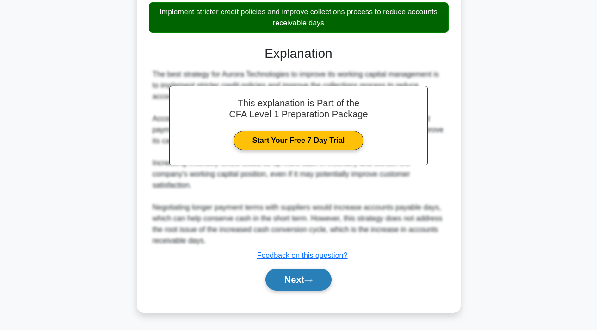
click at [293, 285] on button "Next" at bounding box center [298, 279] width 66 height 22
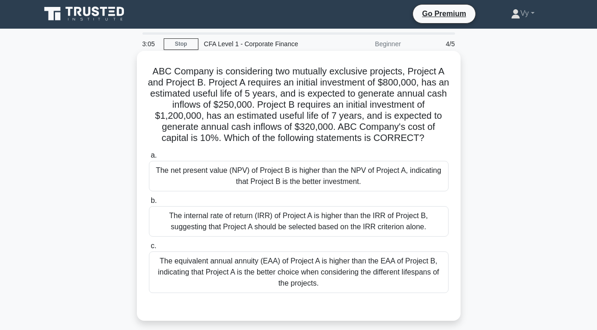
scroll to position [27, 0]
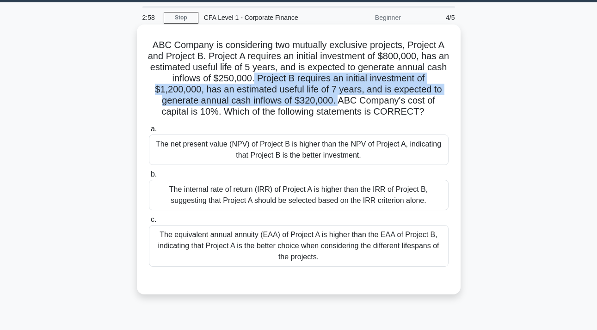
drag, startPoint x: 266, startPoint y: 79, endPoint x: 325, endPoint y: 103, distance: 64.4
click at [325, 103] on h5 "ABC Company is considering two mutually exclusive projects, Project A and Proje…" at bounding box center [298, 78] width 301 height 79
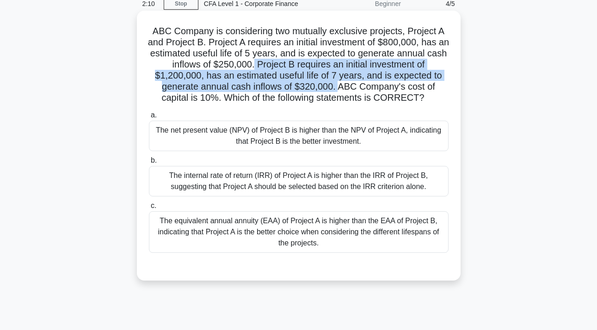
scroll to position [42, 0]
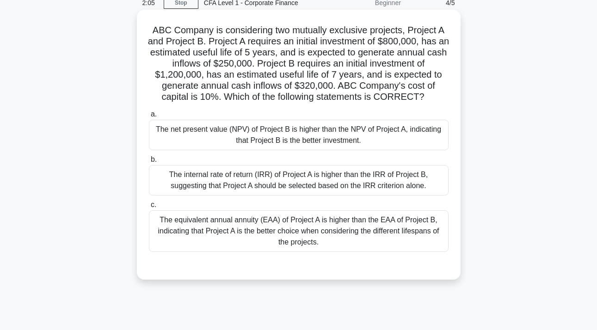
click at [273, 188] on div "The internal rate of return (IRR) of Project A is higher than the IRR of Projec…" at bounding box center [298, 180] width 299 height 30
click at [149, 163] on input "b. The internal rate of return (IRR) of Project A is higher than the IRR of Pro…" at bounding box center [149, 160] width 0 height 6
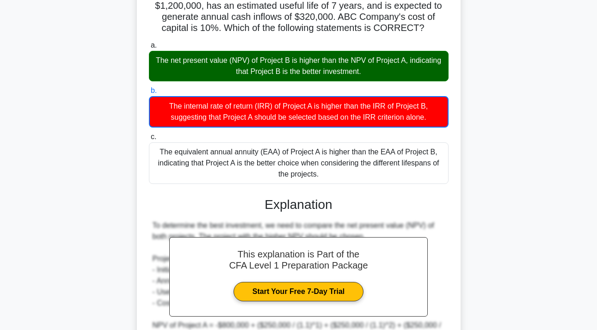
scroll to position [107, 0]
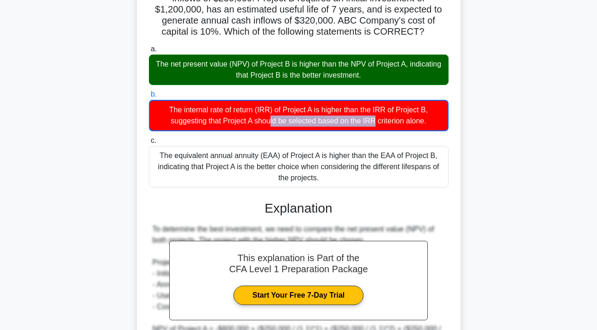
drag, startPoint x: 180, startPoint y: 110, endPoint x: 275, endPoint y: 110, distance: 94.7
click at [275, 111] on div "The internal rate of return (IRR) of Project A is higher than the IRR of Projec…" at bounding box center [298, 115] width 299 height 31
copy div "internal rate of return (IRR)"
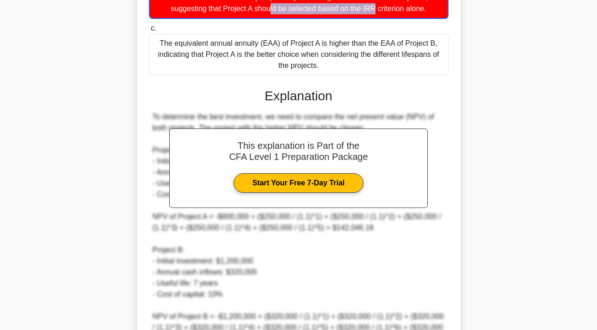
scroll to position [395, 0]
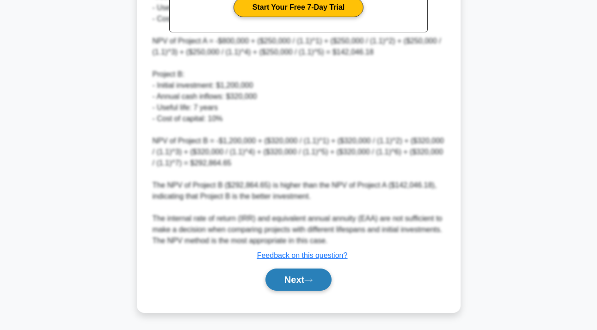
click at [307, 280] on button "Next" at bounding box center [298, 279] width 66 height 22
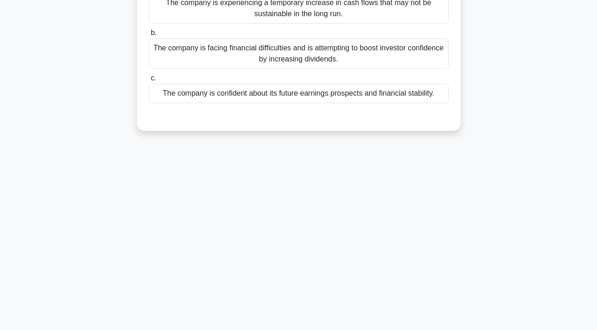
scroll to position [0, 0]
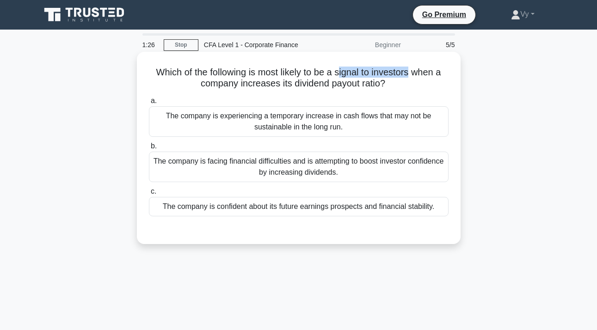
drag, startPoint x: 338, startPoint y: 72, endPoint x: 410, endPoint y: 73, distance: 72.1
click at [410, 72] on h5 "Which of the following is most likely to be a signal to investors when a compan…" at bounding box center [298, 78] width 301 height 23
click at [329, 203] on div "The company is confident about its future earnings prospects and financial stab…" at bounding box center [298, 206] width 299 height 19
click at [149, 195] on input "c. The company is confident about its future earnings prospects and financial s…" at bounding box center [149, 192] width 0 height 6
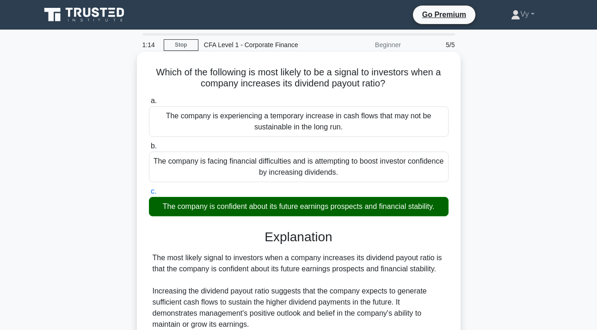
scroll to position [206, 0]
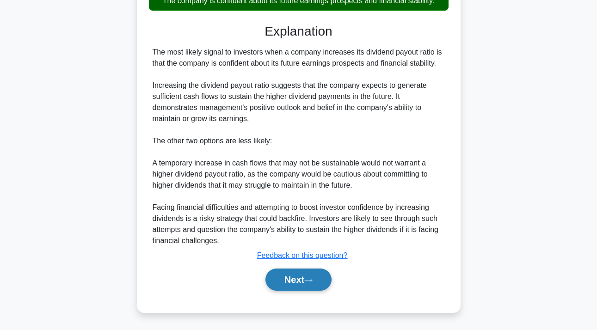
click at [314, 284] on button "Next" at bounding box center [298, 279] width 66 height 22
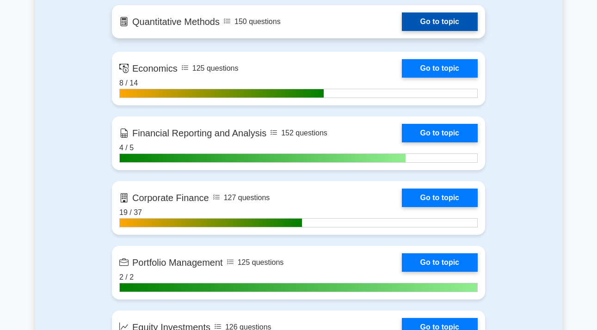
scroll to position [520, 0]
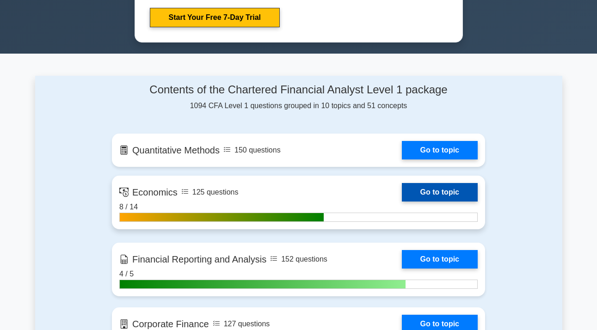
click at [402, 194] on link "Go to topic" at bounding box center [440, 192] width 76 height 18
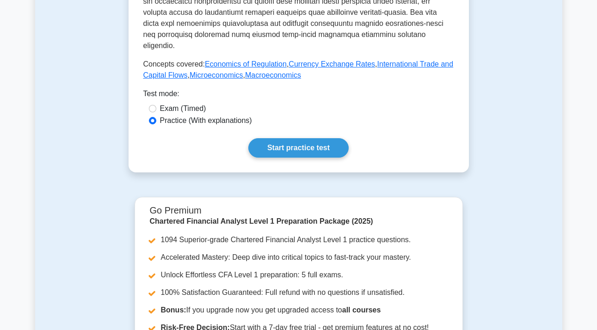
scroll to position [372, 0]
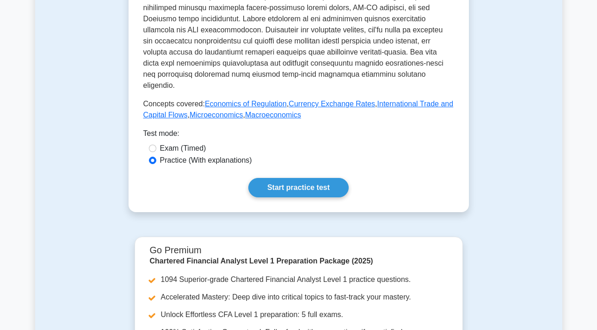
click at [188, 143] on label "Exam (Timed)" at bounding box center [183, 148] width 46 height 11
click at [156, 145] on input "Exam (Timed)" at bounding box center [152, 148] width 7 height 7
radio input "true"
click at [299, 180] on link "Start practice test" at bounding box center [298, 187] width 100 height 19
click at [292, 178] on link "Start practice test" at bounding box center [298, 187] width 100 height 19
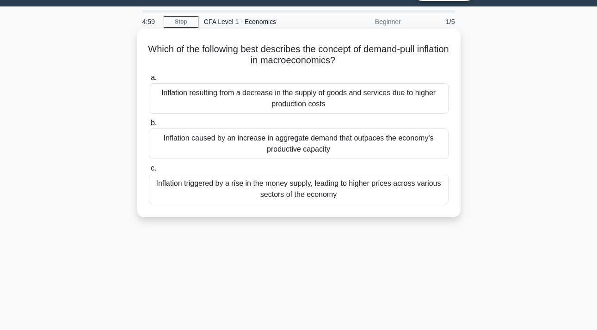
scroll to position [24, 0]
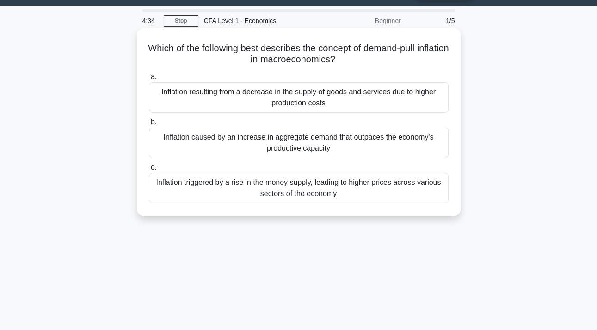
click at [346, 147] on div "Inflation caused by an increase in aggregate demand that outpaces the economy's…" at bounding box center [298, 143] width 299 height 30
click at [149, 125] on input "b. Inflation caused by an increase in aggregate demand that outpaces the econom…" at bounding box center [149, 122] width 0 height 6
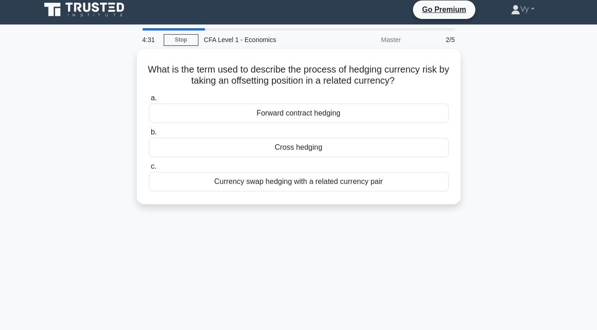
scroll to position [0, 0]
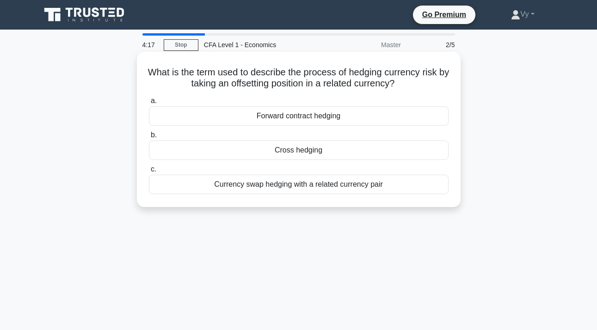
click at [336, 149] on div "Cross hedging" at bounding box center [298, 149] width 299 height 19
click at [149, 138] on input "b. Cross hedging" at bounding box center [149, 135] width 0 height 6
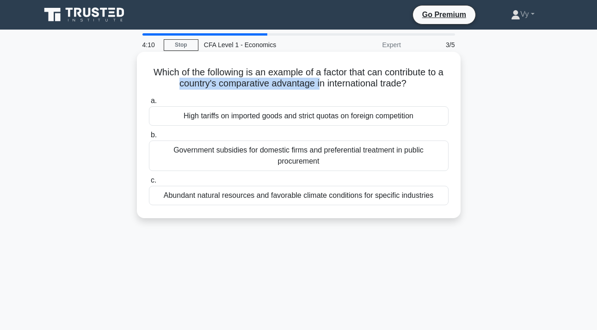
drag, startPoint x: 180, startPoint y: 86, endPoint x: 318, endPoint y: 83, distance: 138.2
click at [318, 83] on h5 "Which of the following is an example of a factor that can contribute to a count…" at bounding box center [298, 78] width 301 height 23
click at [327, 196] on div "Abundant natural resources and favorable climate conditions for specific indust…" at bounding box center [298, 195] width 299 height 19
click at [149, 183] on input "c. Abundant natural resources and favorable climate conditions for specific ind…" at bounding box center [149, 180] width 0 height 6
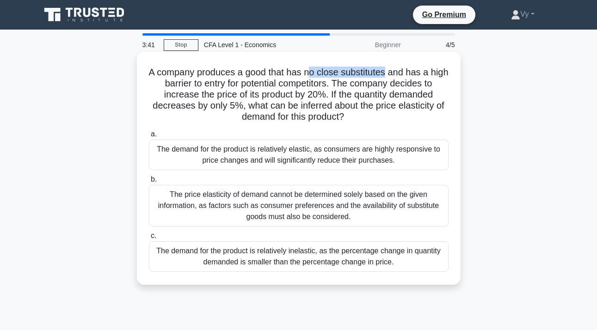
drag, startPoint x: 307, startPoint y: 71, endPoint x: 385, endPoint y: 74, distance: 77.7
click at [385, 74] on h5 "A company produces a good that has no close substitutes and has a high barrier …" at bounding box center [298, 95] width 301 height 56
click at [287, 256] on div "The demand for the product is relatively inelastic, as the percentage change in…" at bounding box center [298, 256] width 299 height 30
click at [149, 239] on input "c. The demand for the product is relatively inelastic, as the percentage change…" at bounding box center [149, 236] width 0 height 6
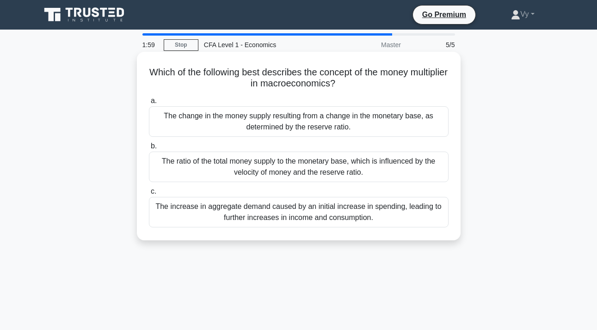
click at [268, 167] on div "The ratio of the total money supply to the monetary base, which is influenced b…" at bounding box center [298, 167] width 299 height 30
click at [149, 149] on input "b. The ratio of the total money supply to the monetary base, which is influence…" at bounding box center [149, 146] width 0 height 6
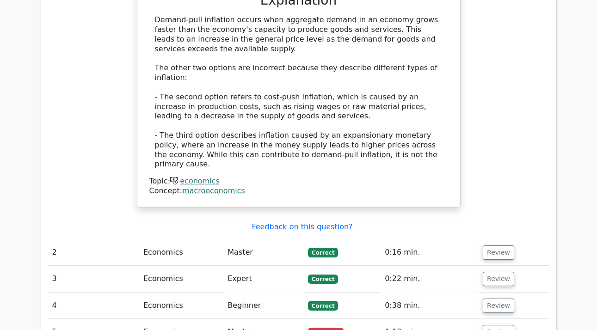
scroll to position [934, 0]
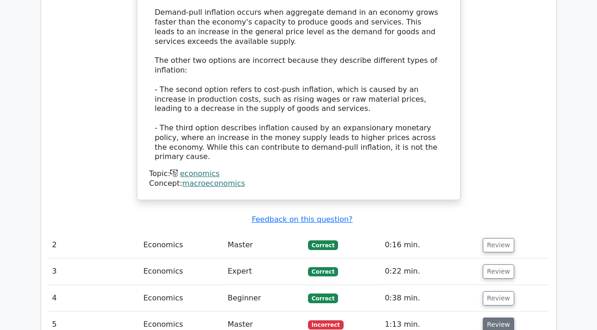
click at [504, 317] on button "Review" at bounding box center [497, 324] width 31 height 14
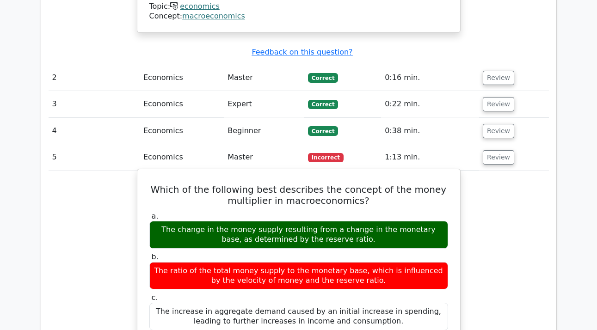
scroll to position [985, 0]
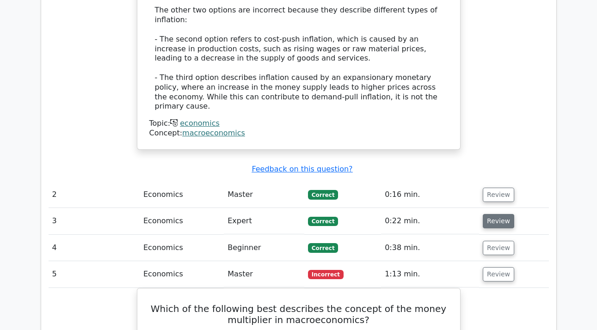
click at [498, 214] on button "Review" at bounding box center [497, 221] width 31 height 14
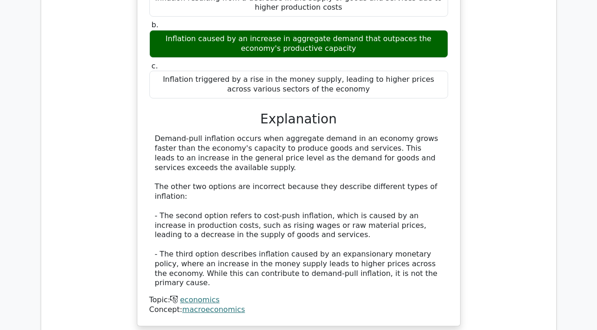
scroll to position [941, 0]
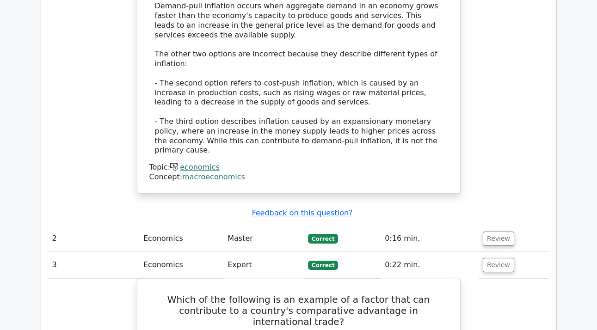
click at [492, 225] on td "Review" at bounding box center [513, 238] width 69 height 26
click at [497, 231] on button "Review" at bounding box center [497, 238] width 31 height 14
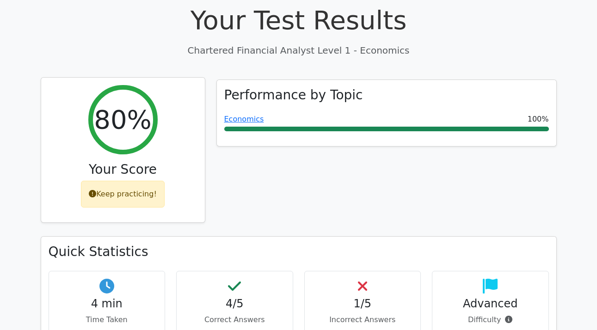
scroll to position [0, 0]
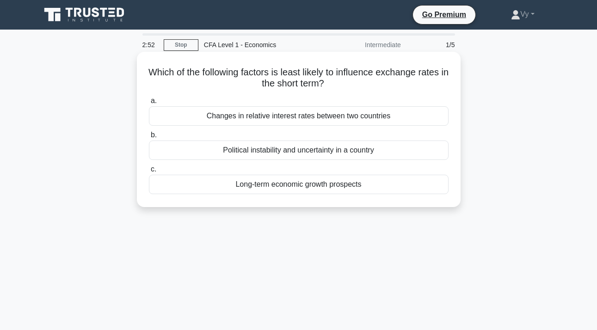
click at [309, 185] on div "Long-term economic growth prospects" at bounding box center [298, 184] width 299 height 19
click at [149, 172] on input "c. Long-term economic growth prospects" at bounding box center [149, 169] width 0 height 6
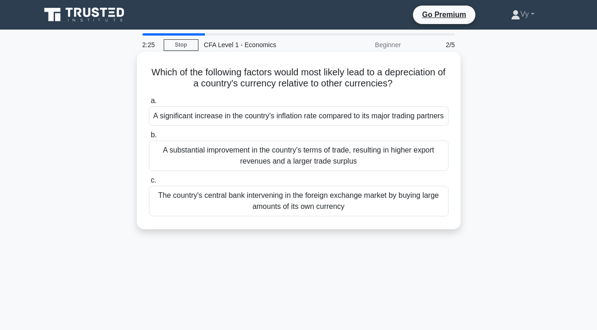
click at [305, 125] on div "A significant increase in the country's inflation rate compared to its major tr…" at bounding box center [298, 115] width 299 height 19
click at [149, 104] on input "a. A significant increase in the country's inflation rate compared to its major…" at bounding box center [149, 101] width 0 height 6
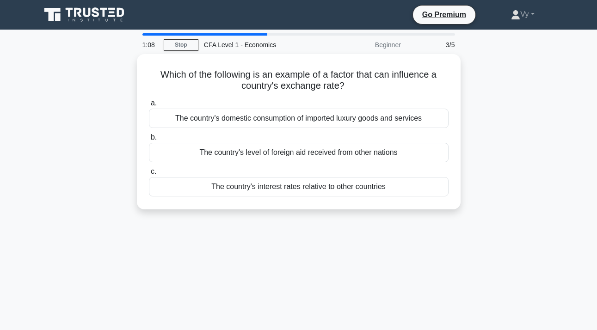
click at [305, 125] on div "The country's domestic consumption of imported luxury goods and services" at bounding box center [298, 118] width 299 height 19
click at [149, 106] on input "a. The country's domestic consumption of imported luxury goods and services" at bounding box center [149, 103] width 0 height 6
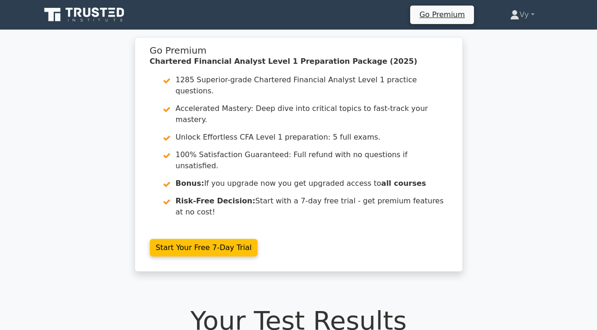
click at [258, 239] on link "Start Your Free 7-Day Trial" at bounding box center [204, 248] width 108 height 18
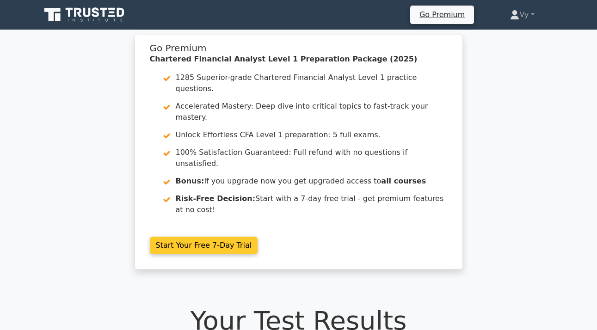
click at [150, 237] on link "Start Your Free 7-Day Trial" at bounding box center [204, 246] width 108 height 18
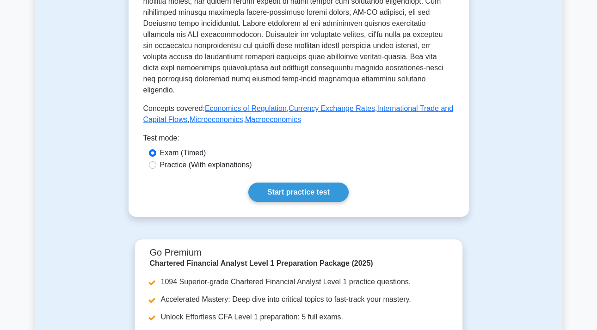
scroll to position [372, 0]
